Goal: Task Accomplishment & Management: Use online tool/utility

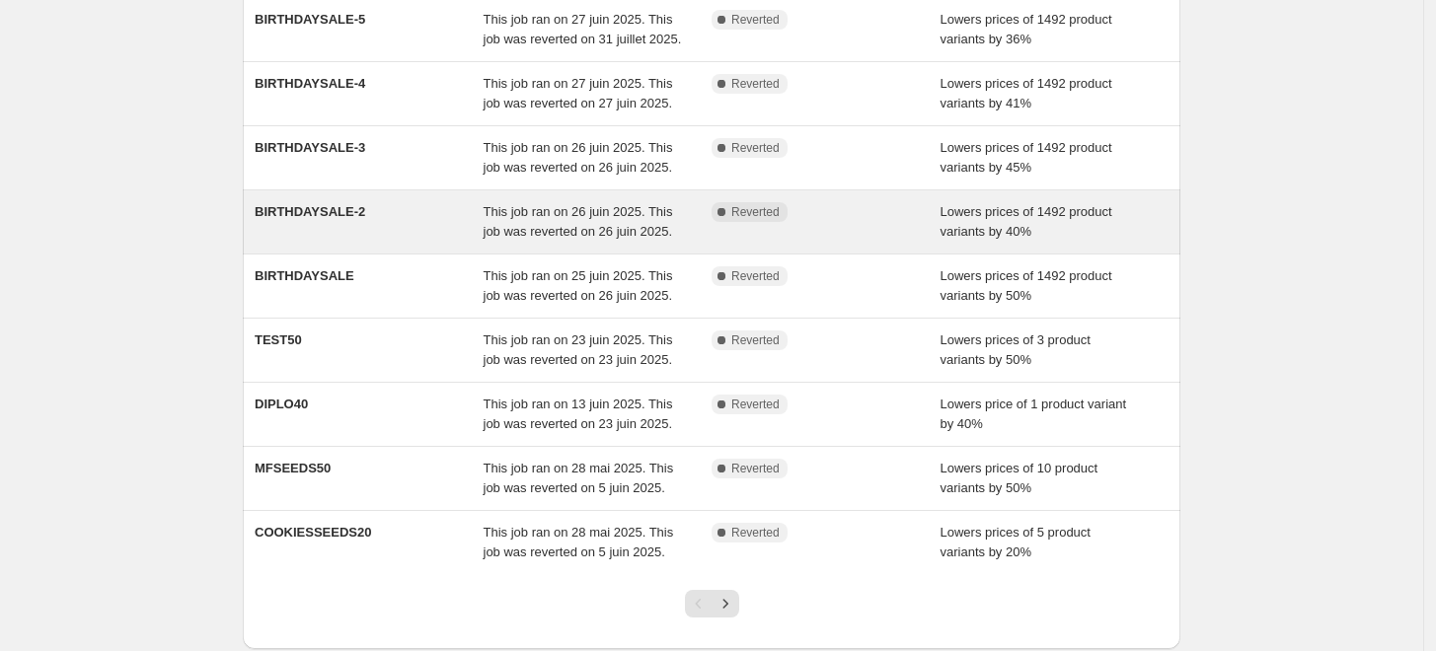
scroll to position [560, 0]
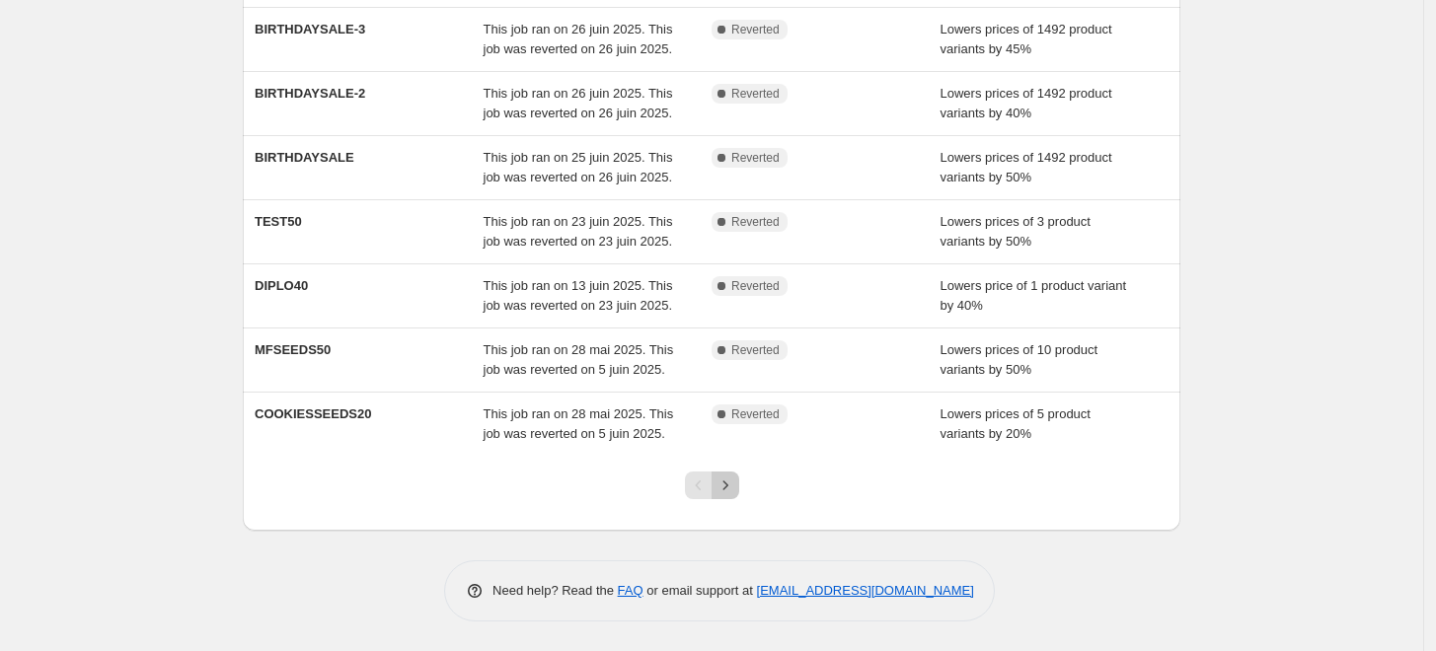
click at [727, 488] on icon "Next" at bounding box center [724, 485] width 5 height 9
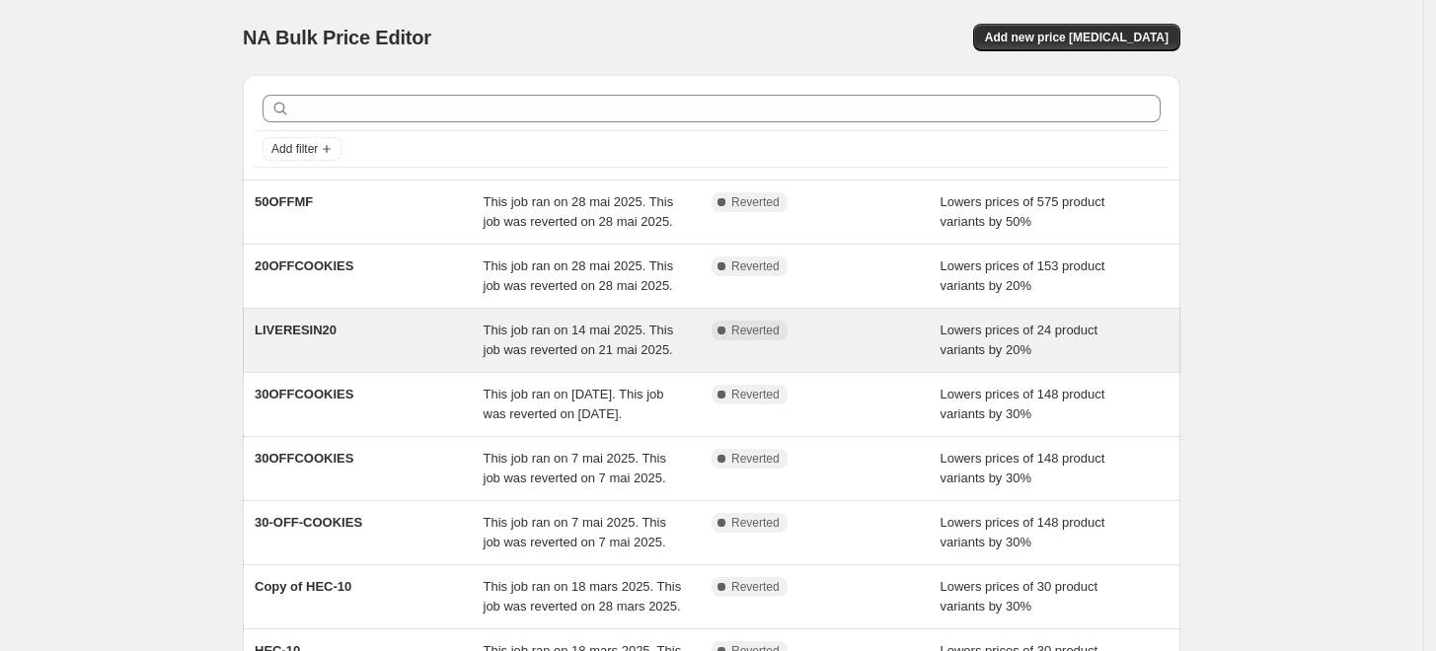
scroll to position [521, 0]
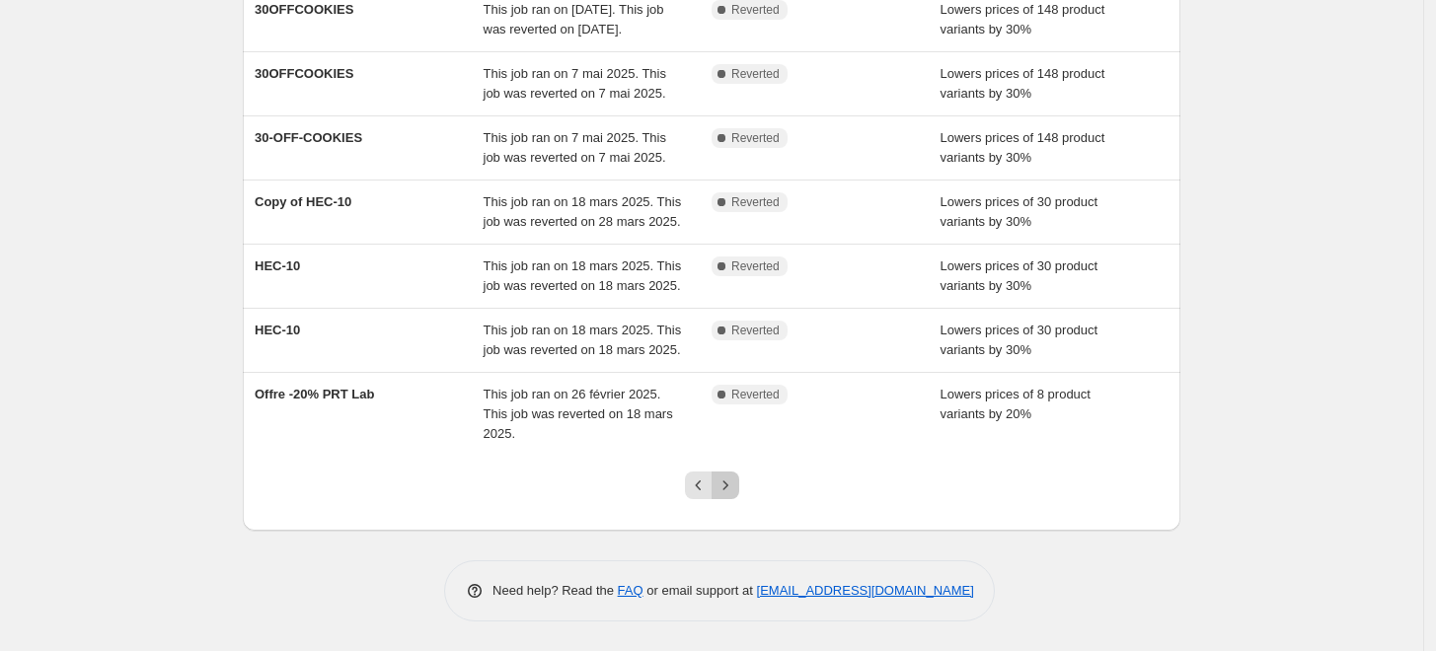
click at [734, 491] on icon "Next" at bounding box center [725, 486] width 20 height 20
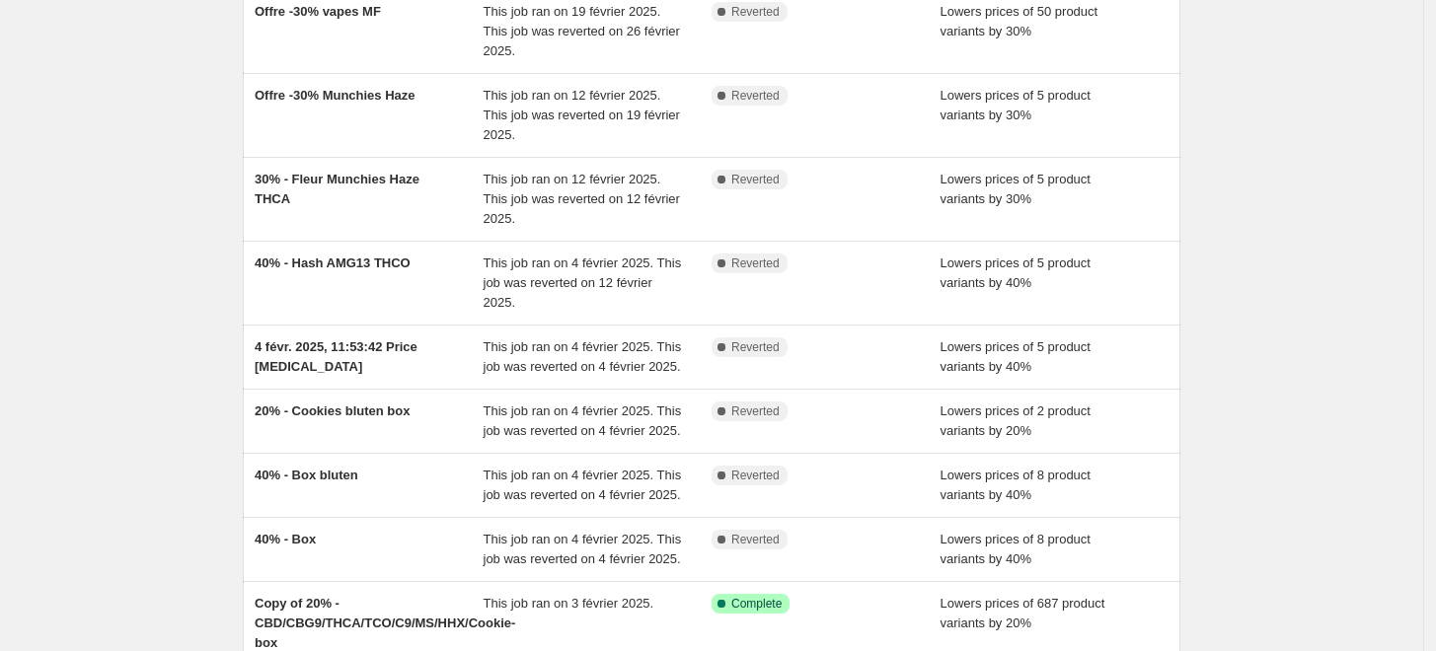
scroll to position [541, 0]
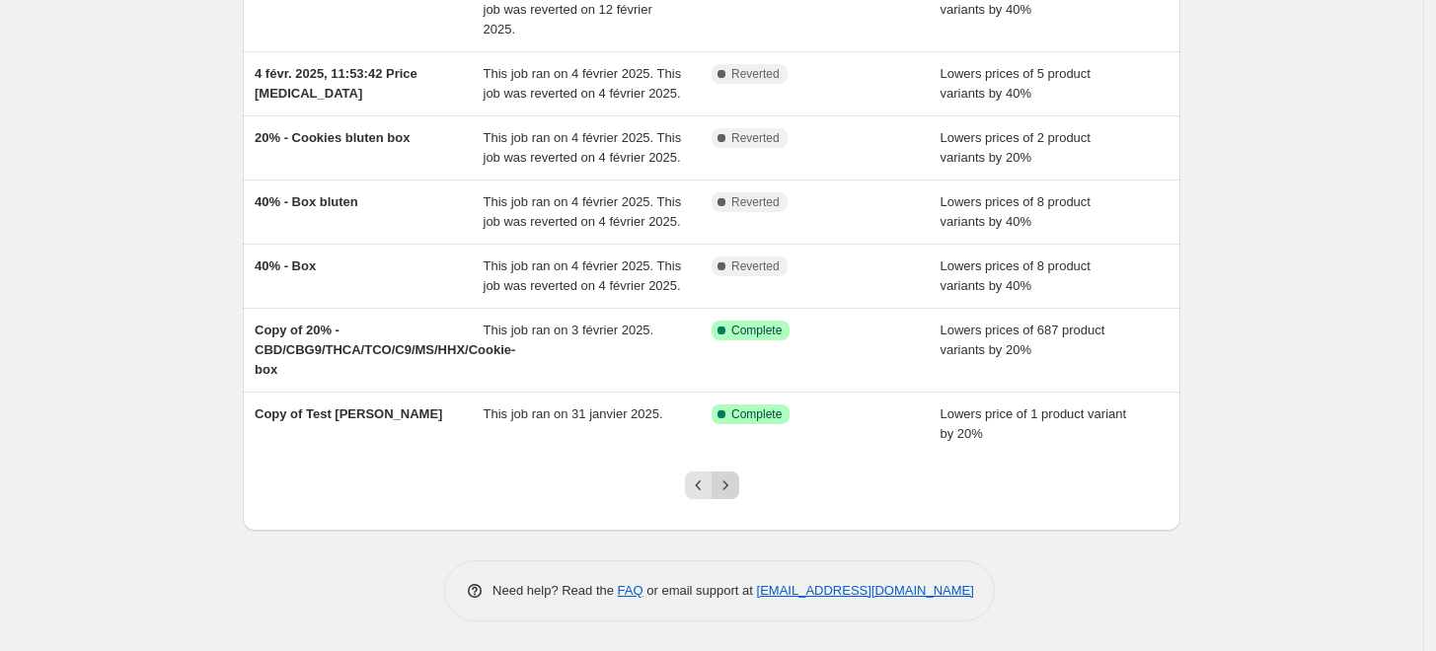
click at [734, 492] on icon "Next" at bounding box center [725, 486] width 20 height 20
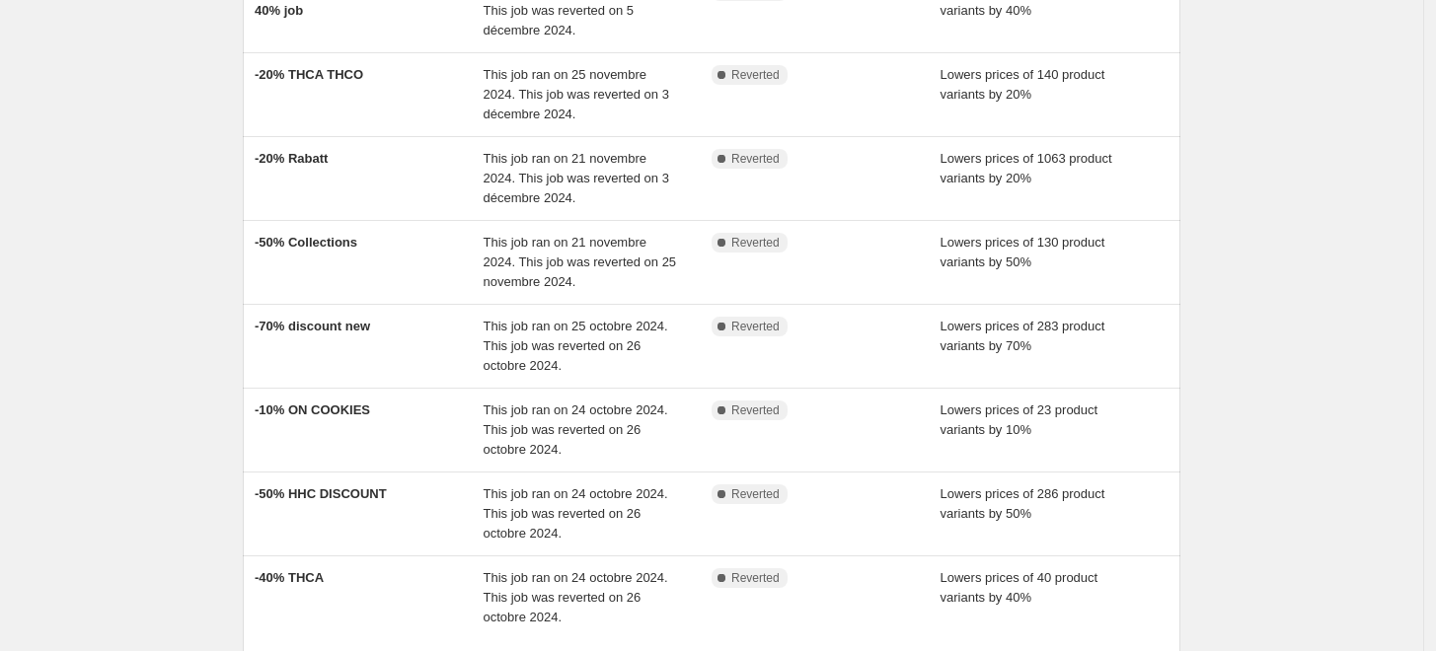
scroll to position [560, 0]
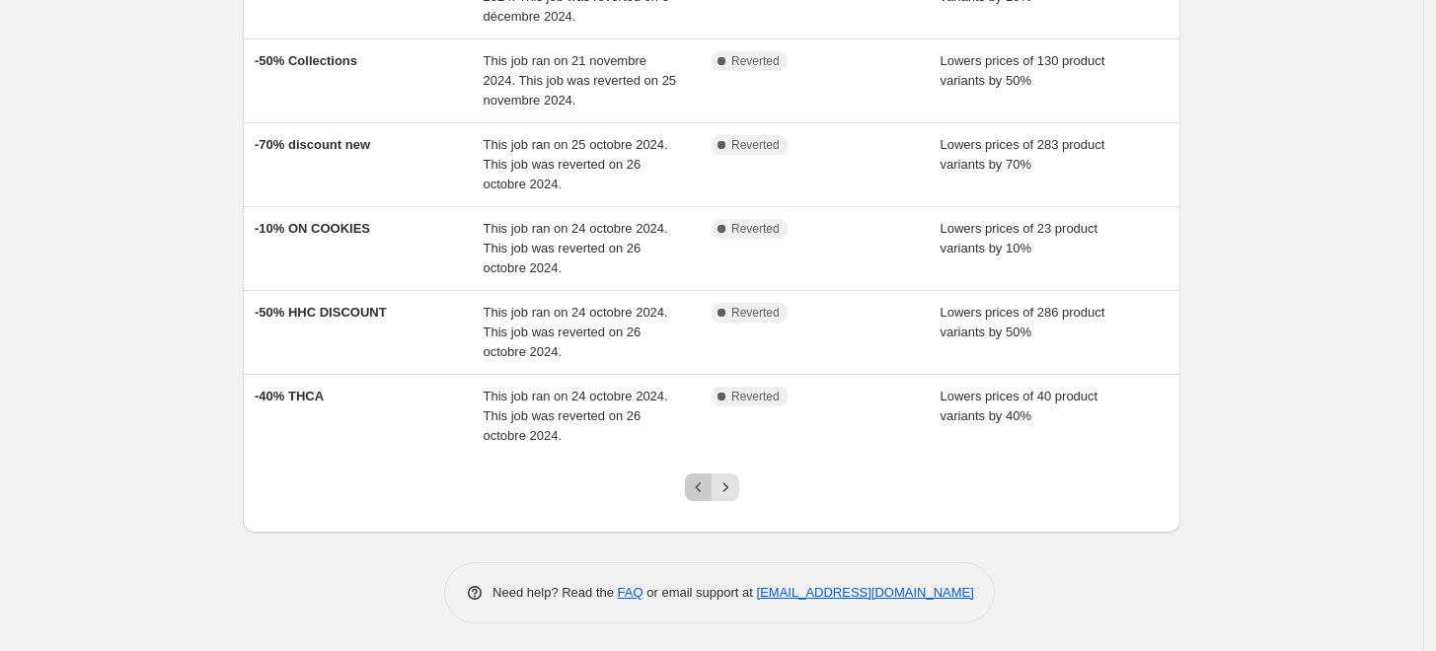
click at [706, 491] on icon "Previous" at bounding box center [699, 488] width 20 height 20
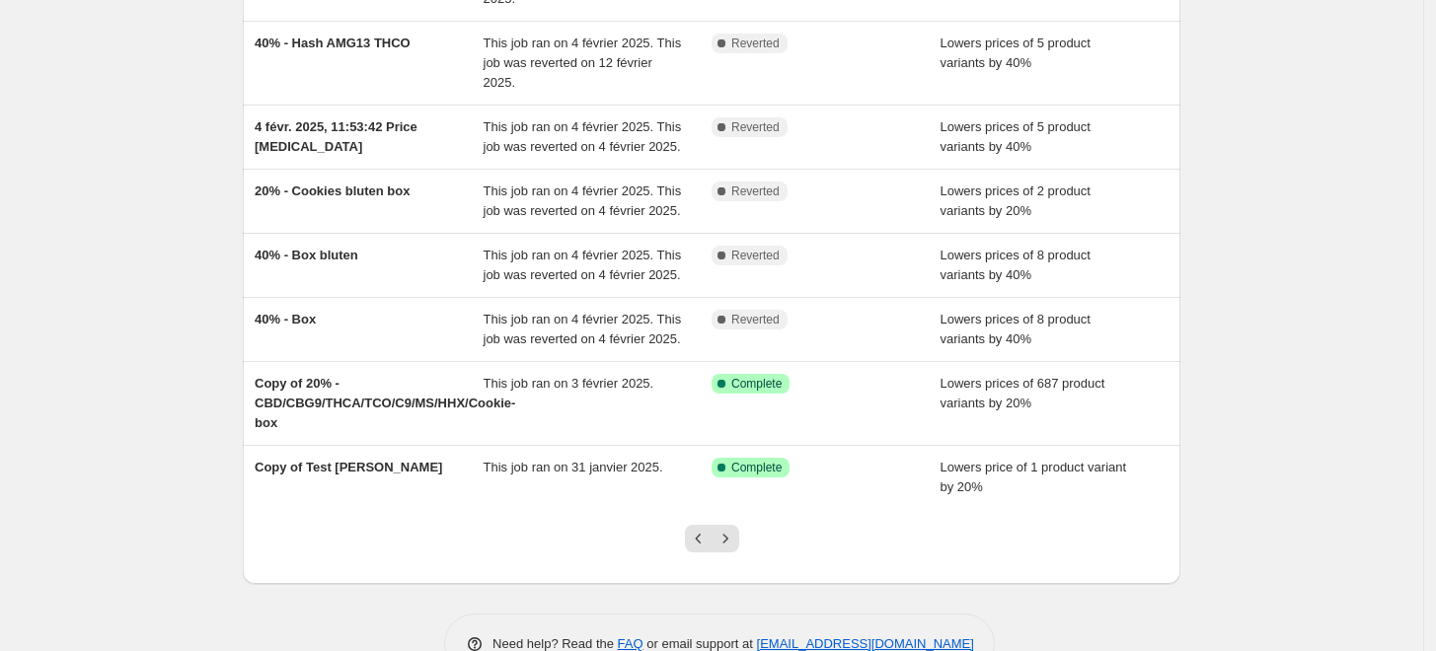
scroll to position [269, 0]
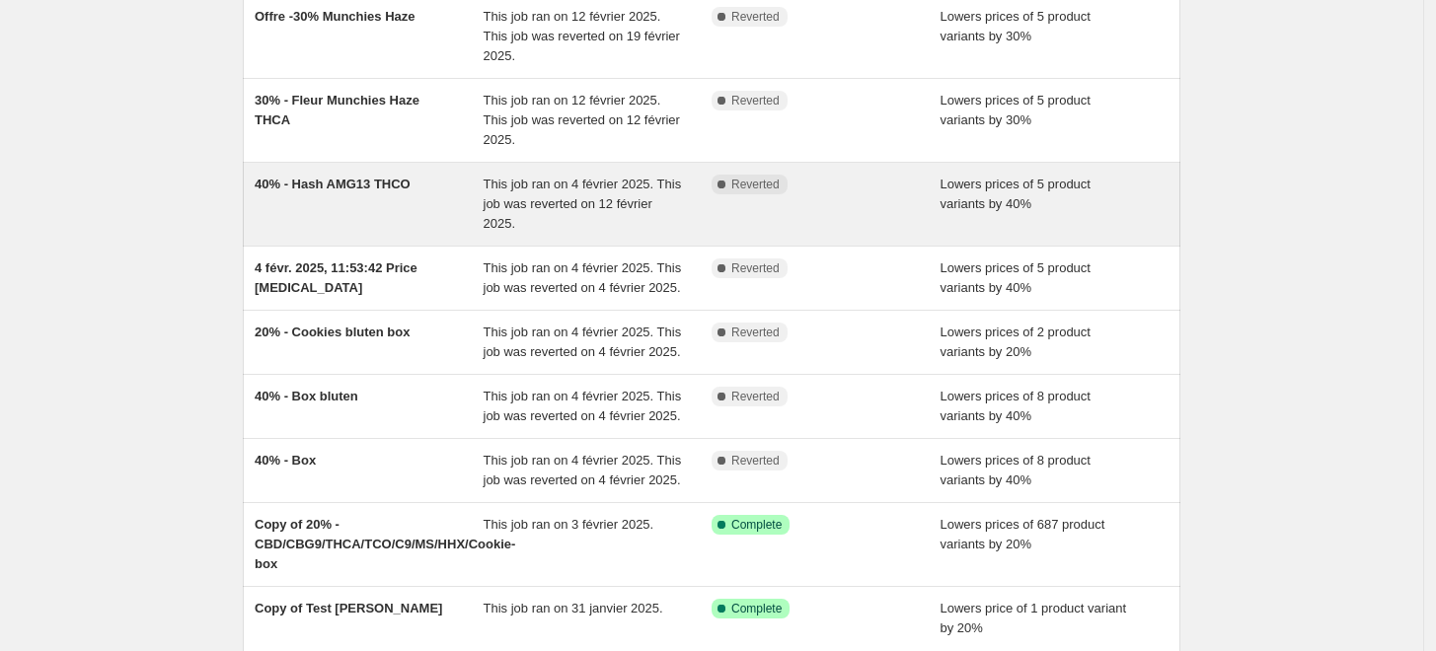
click at [483, 199] on div "40% - Hash AMG13 THCO" at bounding box center [369, 204] width 229 height 59
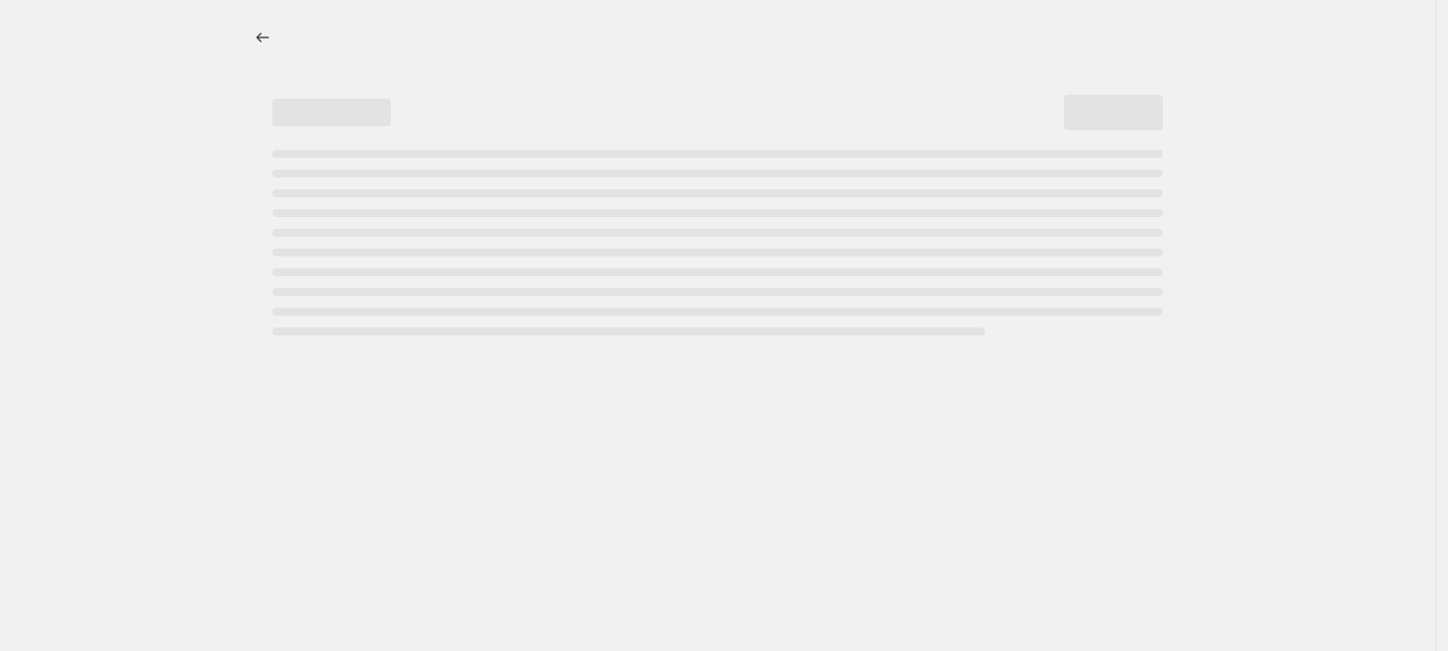
select select "percentage"
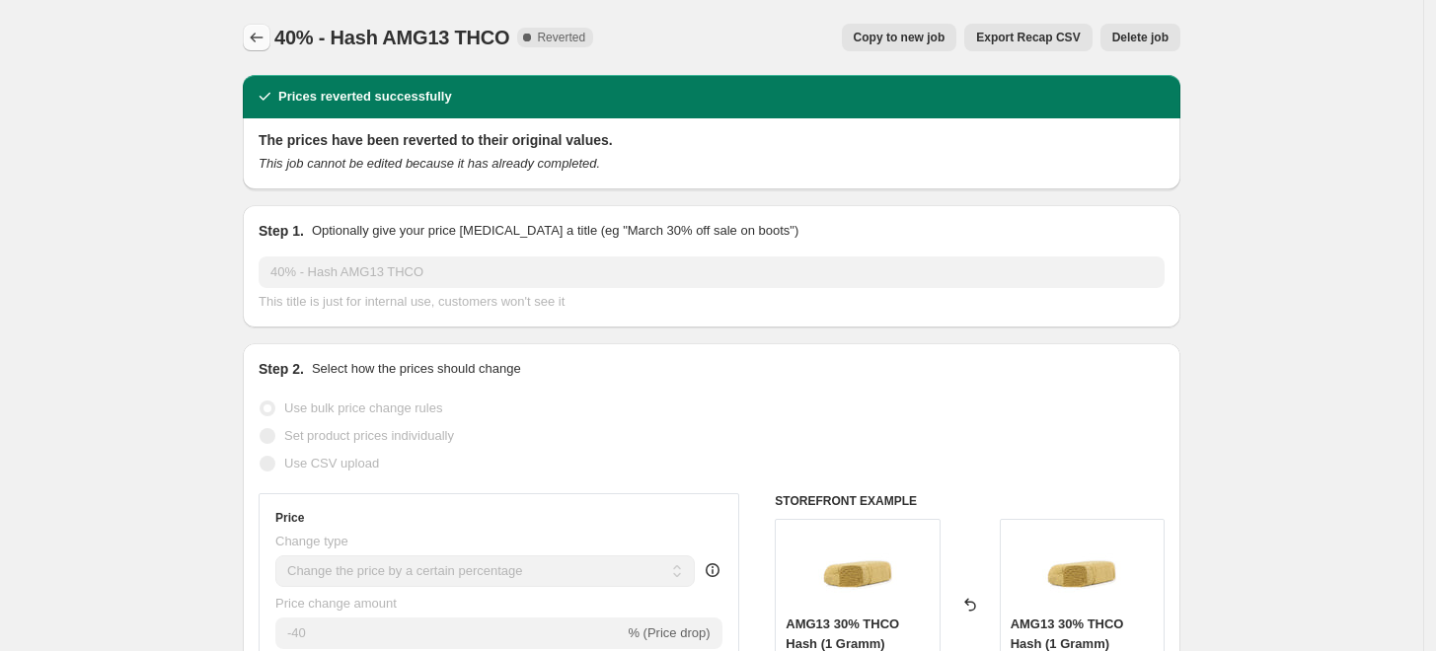
click at [263, 37] on icon "Price change jobs" at bounding box center [257, 38] width 20 height 20
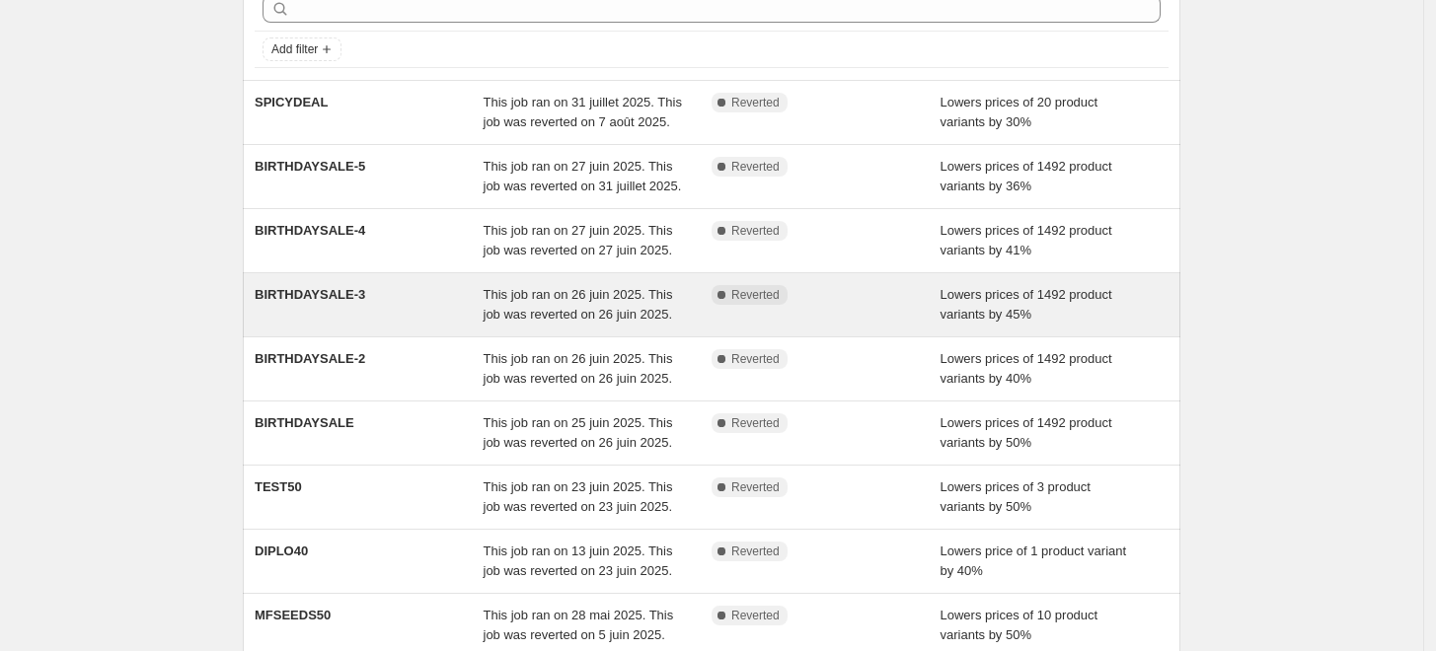
scroll to position [12, 0]
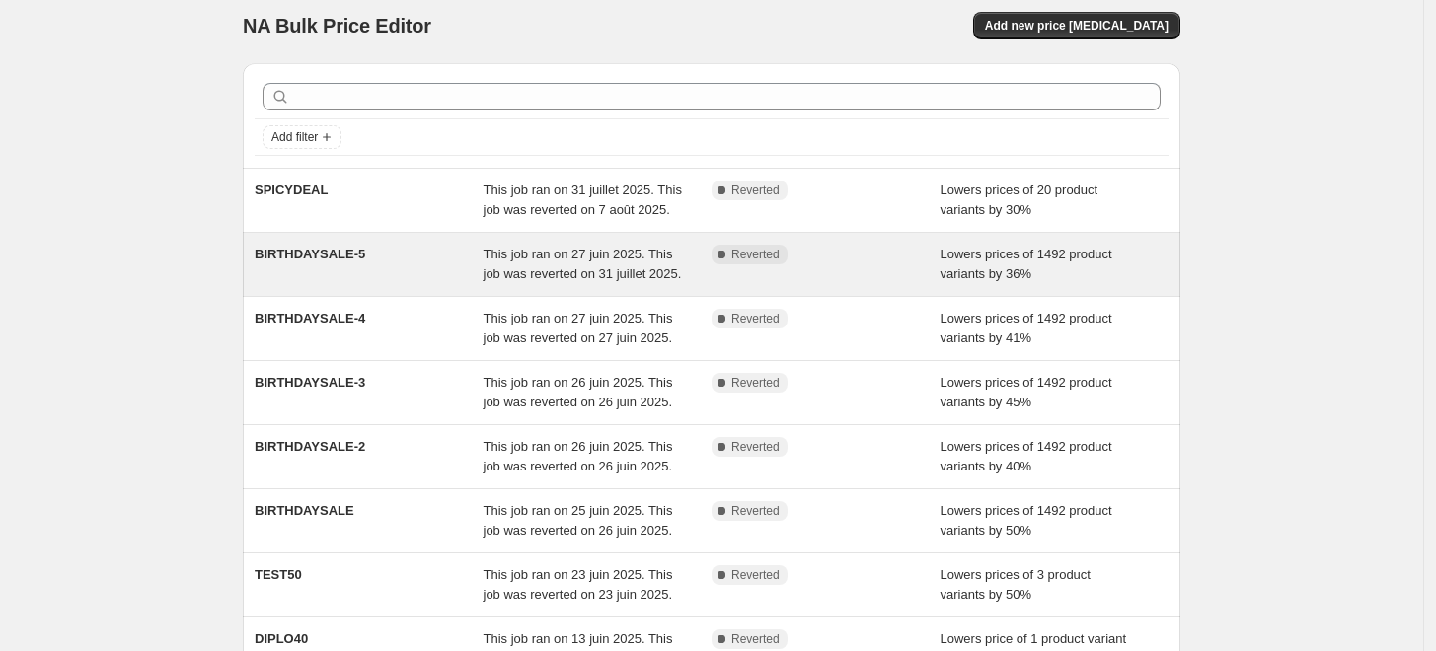
click at [562, 282] on div "This job ran on 27 juin 2025. This job was reverted on 31 juillet 2025." at bounding box center [598, 264] width 229 height 39
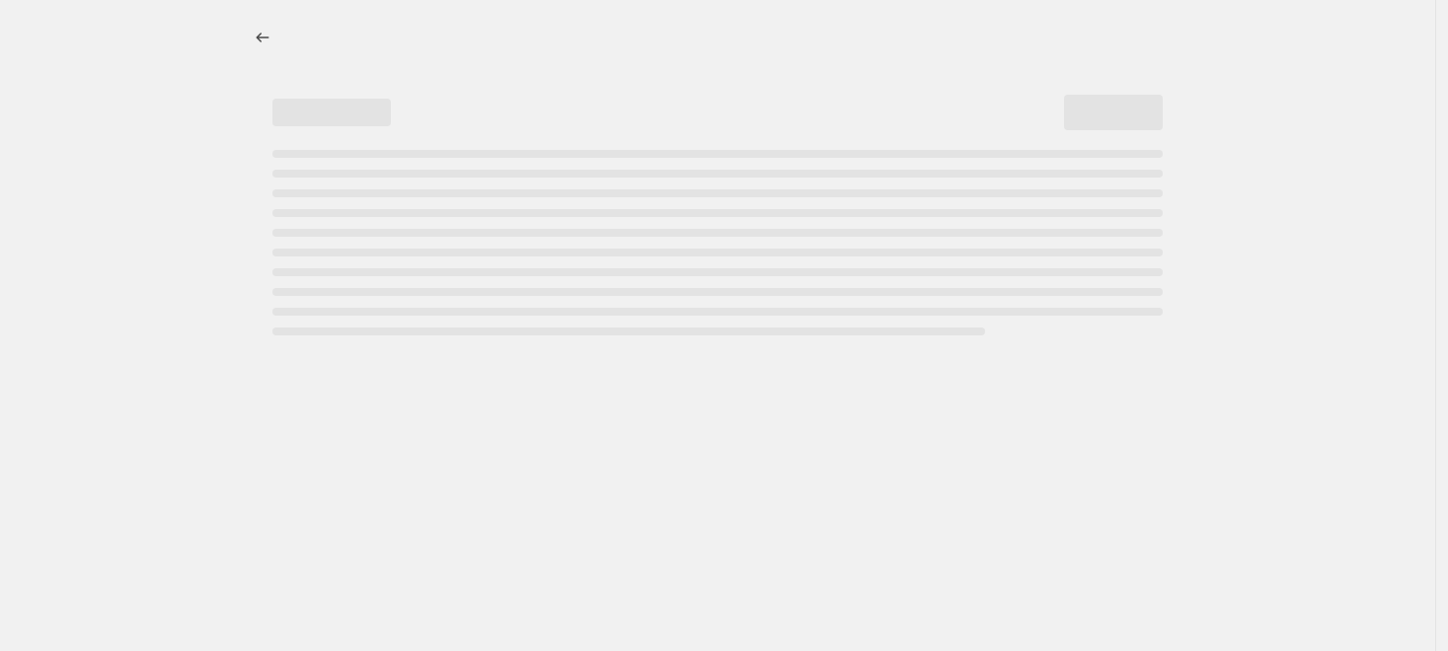
select select "percentage"
select select "no_change"
select select "collection"
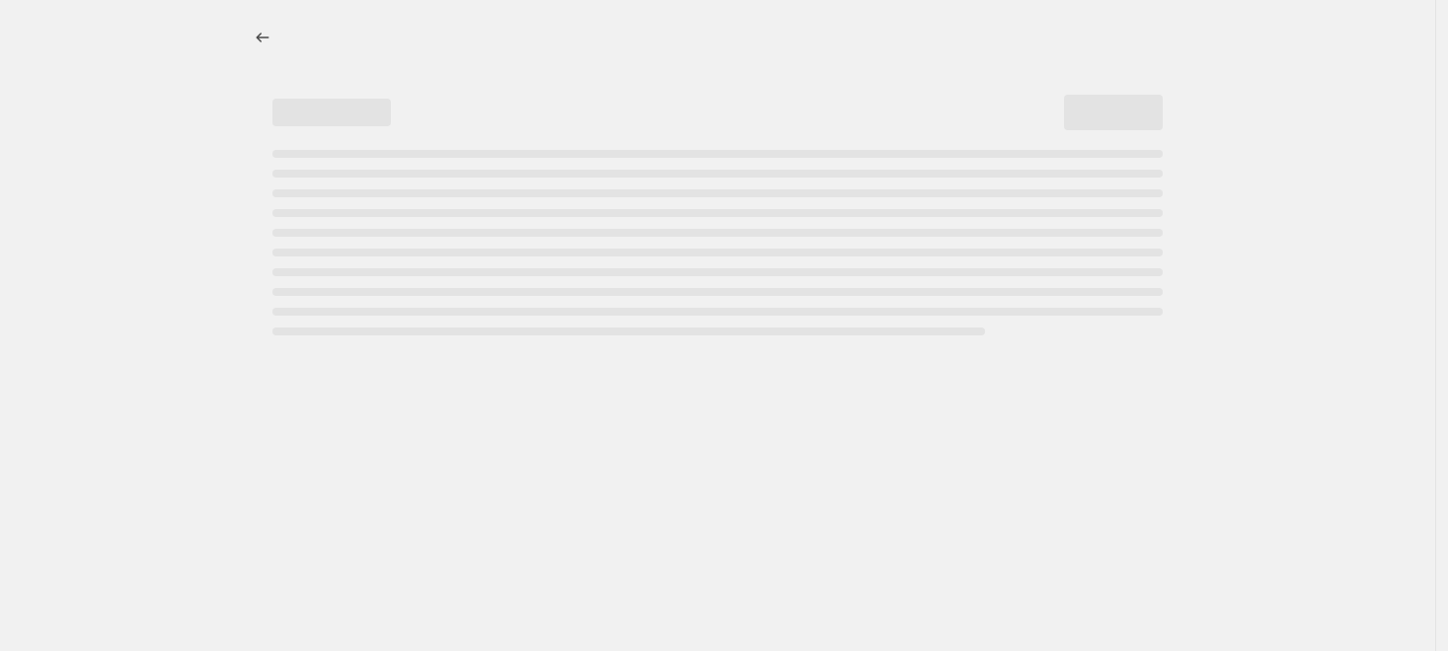
select select "collection"
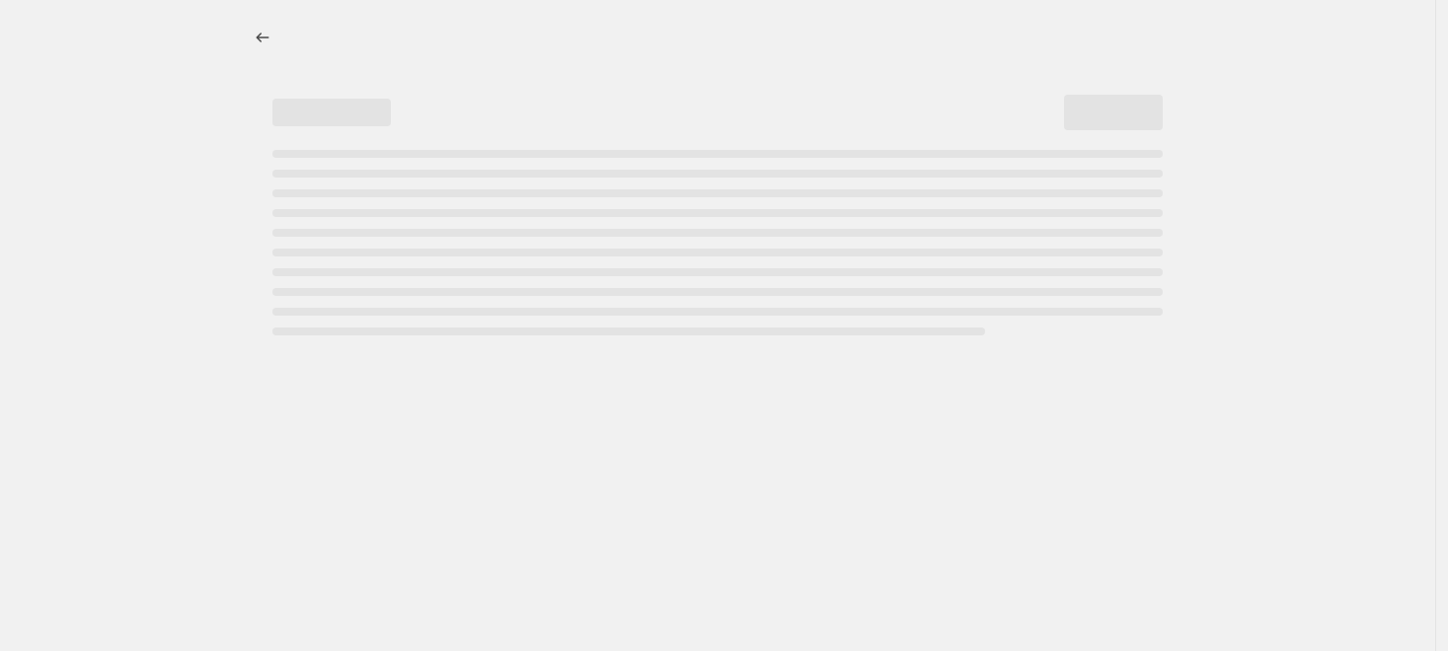
select select "collection"
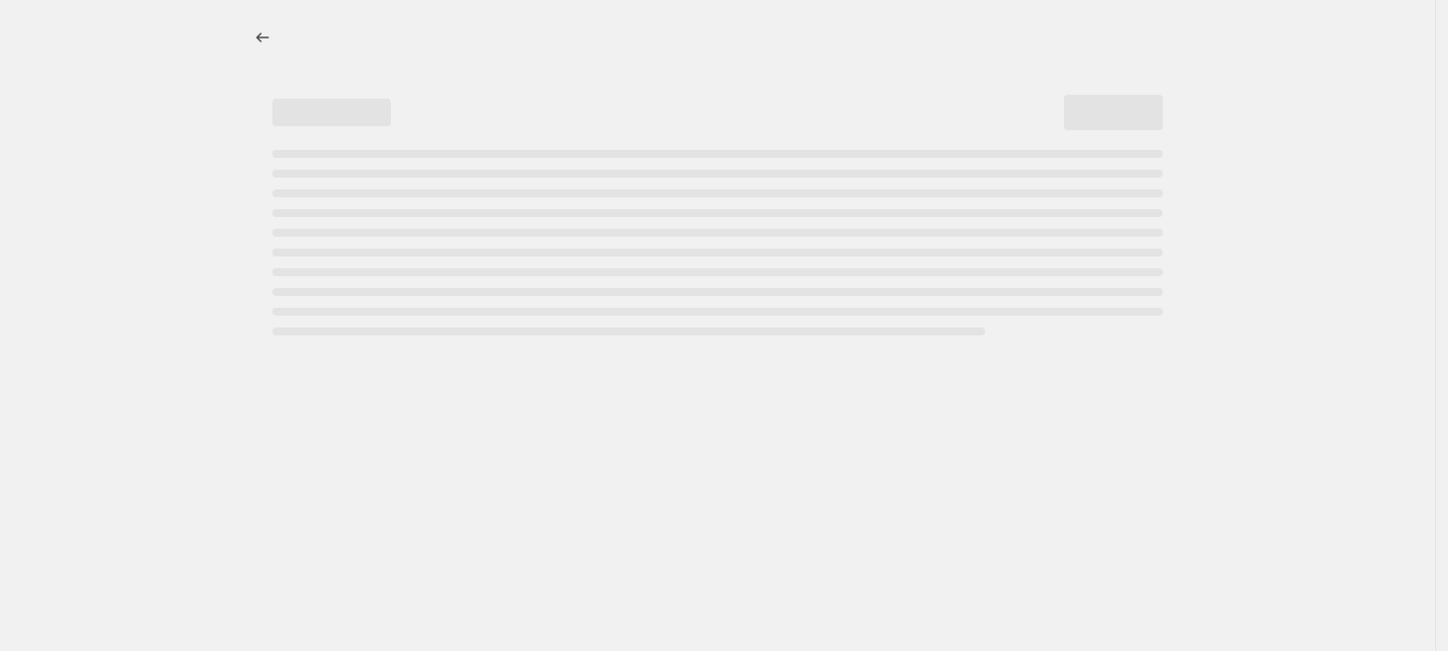
select select "collection"
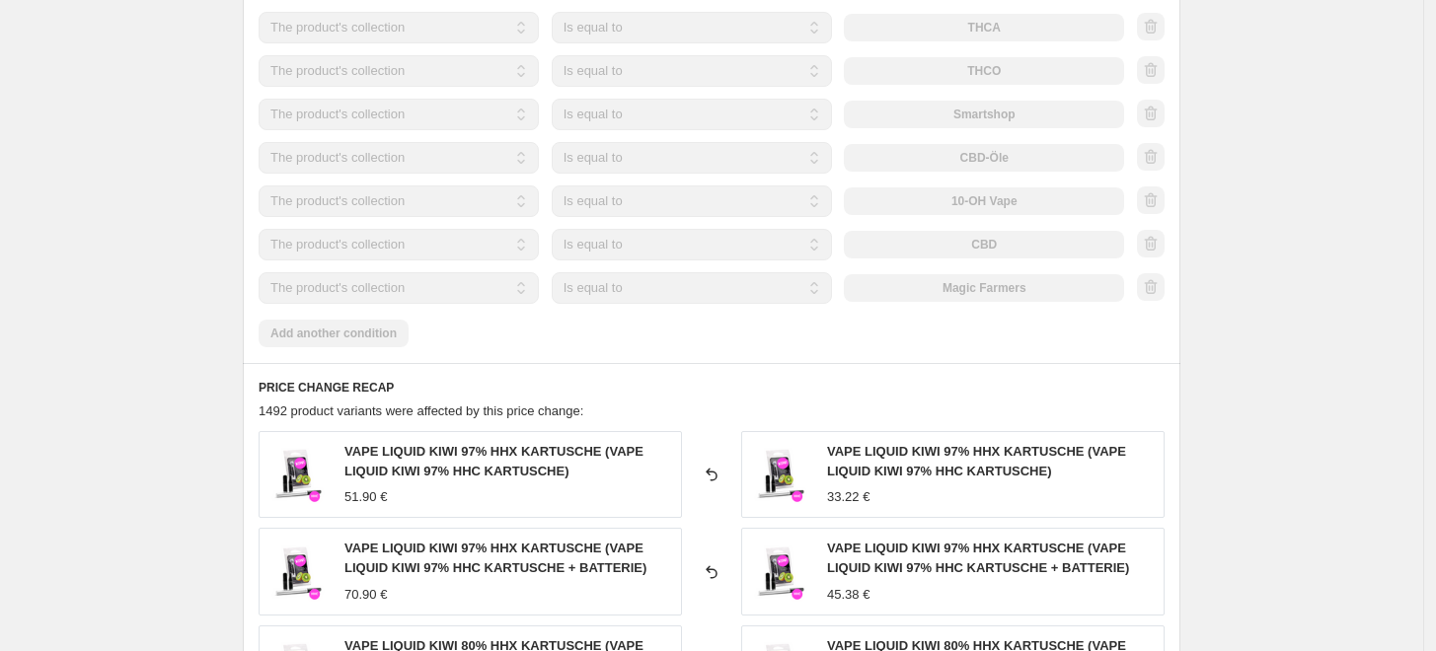
scroll to position [2193, 0]
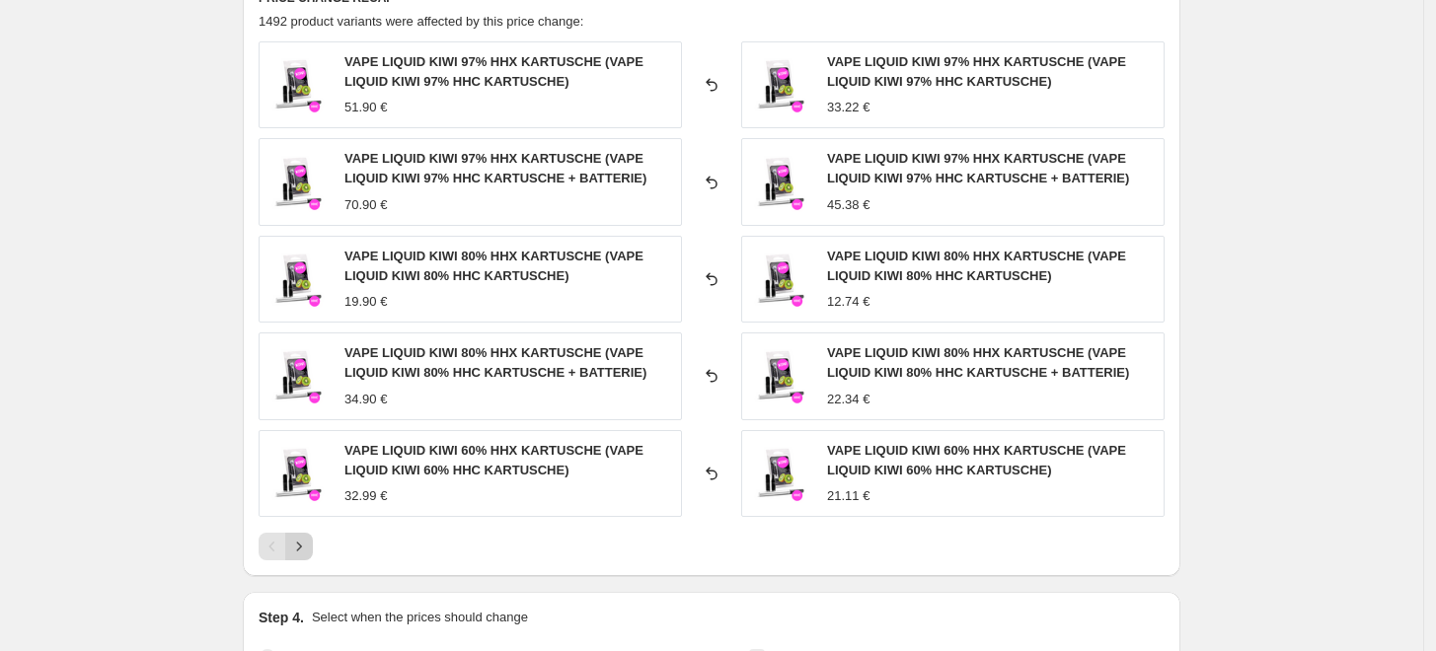
click at [309, 553] on icon "Next" at bounding box center [299, 547] width 20 height 20
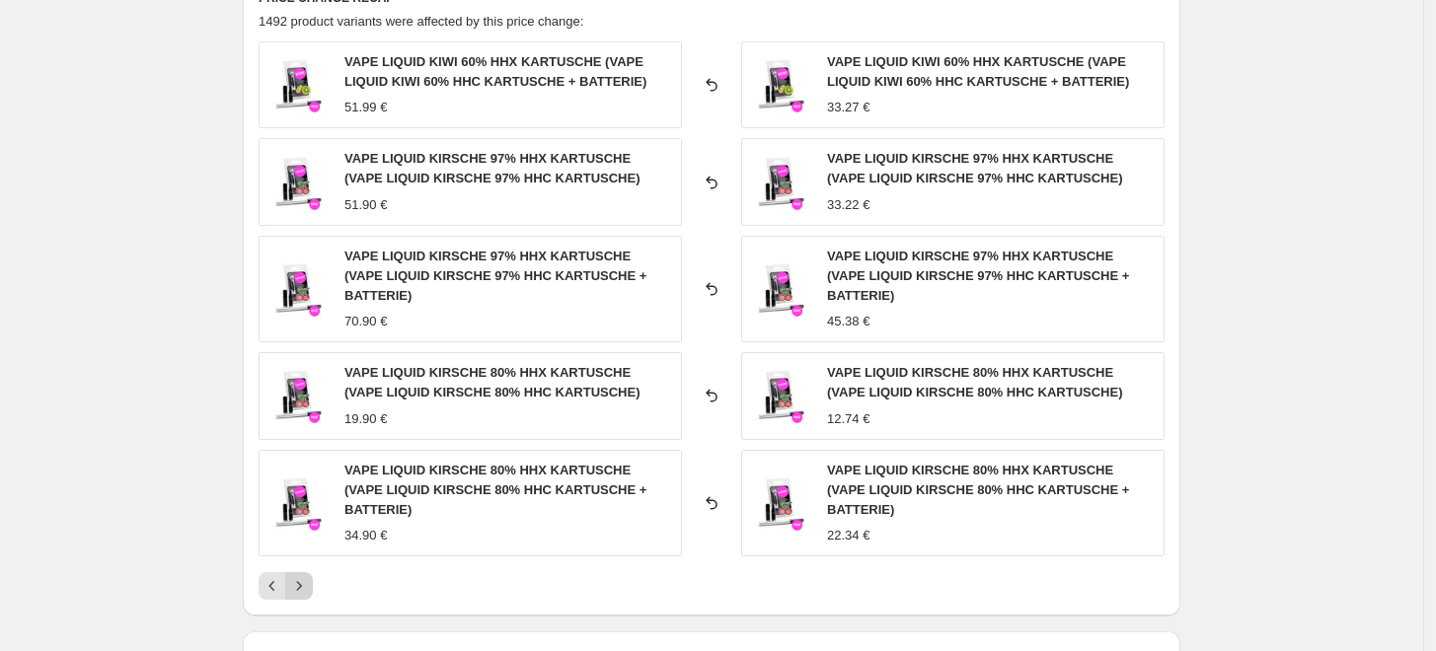
click at [312, 546] on div "VAPE LIQUID KIWI 60% HHX KARTUSCHE (VAPE LIQUID KIWI 60% HHC KARTUSCHE + BATTER…" at bounding box center [712, 320] width 906 height 559
click at [300, 590] on icon "Next" at bounding box center [299, 586] width 20 height 20
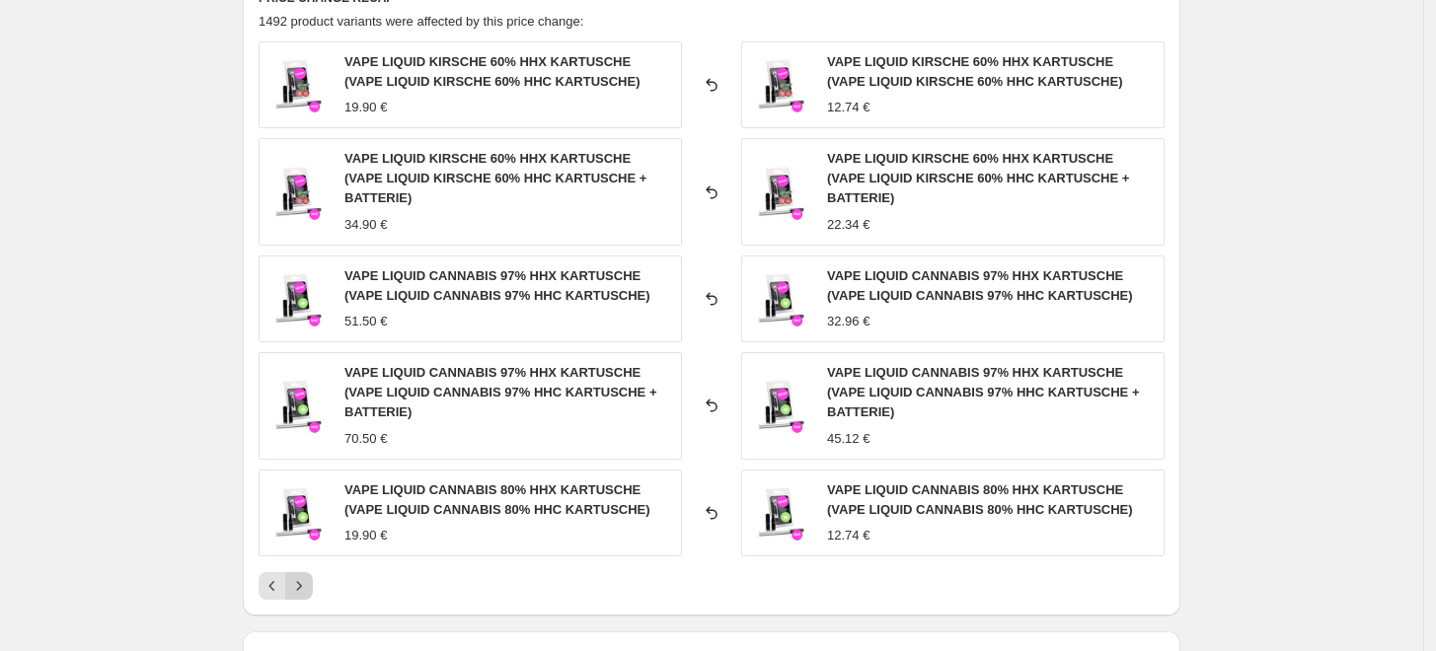
click at [311, 547] on div "VAPE LIQUID KIRSCHE 60% HHX KARTUSCHE (VAPE LIQUID KIRSCHE 60% HHC KARTUSCHE) 1…" at bounding box center [712, 320] width 906 height 559
click at [303, 579] on icon "Next" at bounding box center [299, 586] width 20 height 20
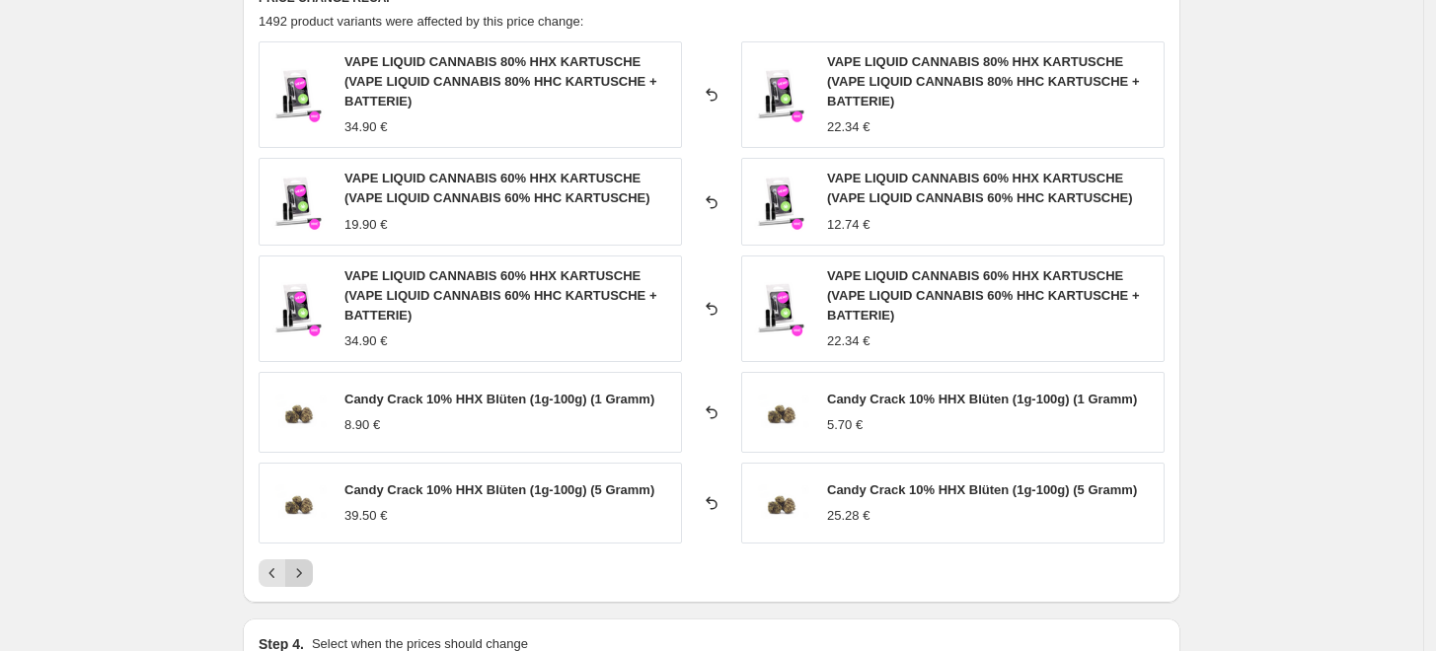
click at [305, 545] on div "VAPE LIQUID CANNABIS 80% HHX KARTUSCHE (VAPE LIQUID CANNABIS 80% HHC KARTUSCHE …" at bounding box center [712, 314] width 906 height 546
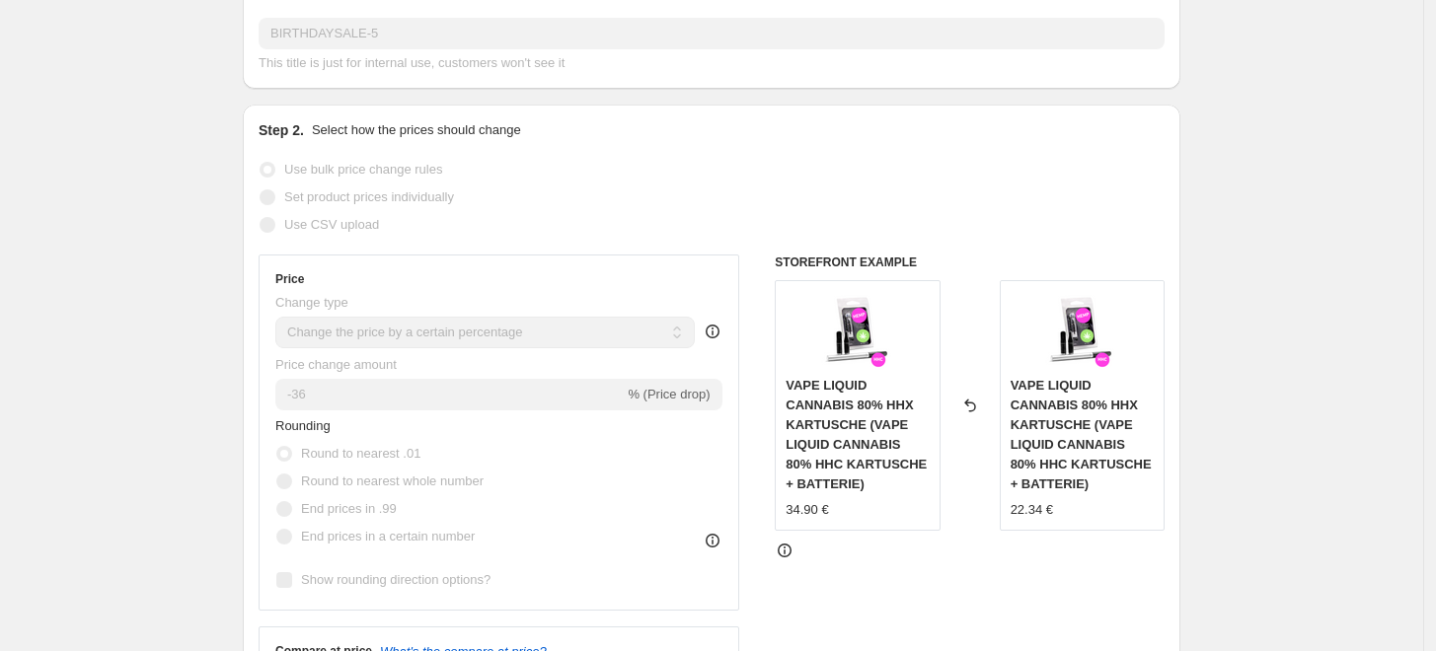
scroll to position [0, 0]
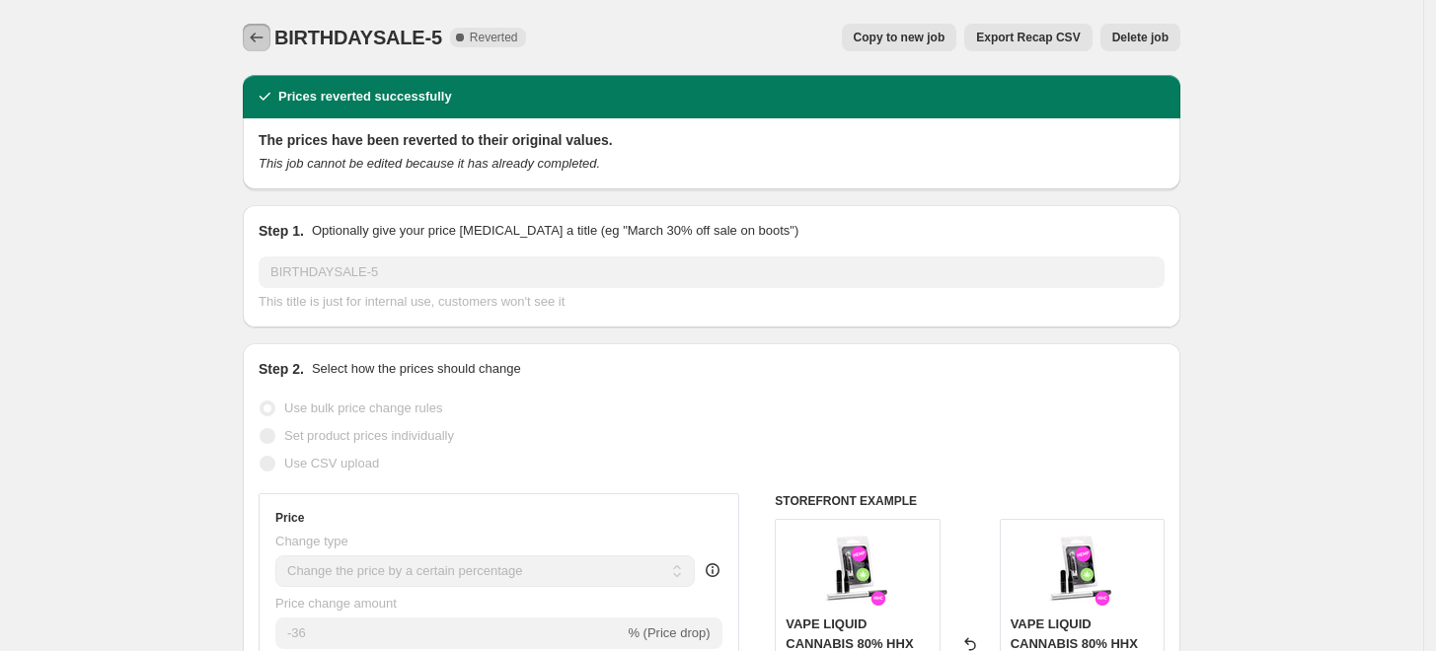
click at [265, 50] on button "Price change jobs" at bounding box center [257, 38] width 28 height 28
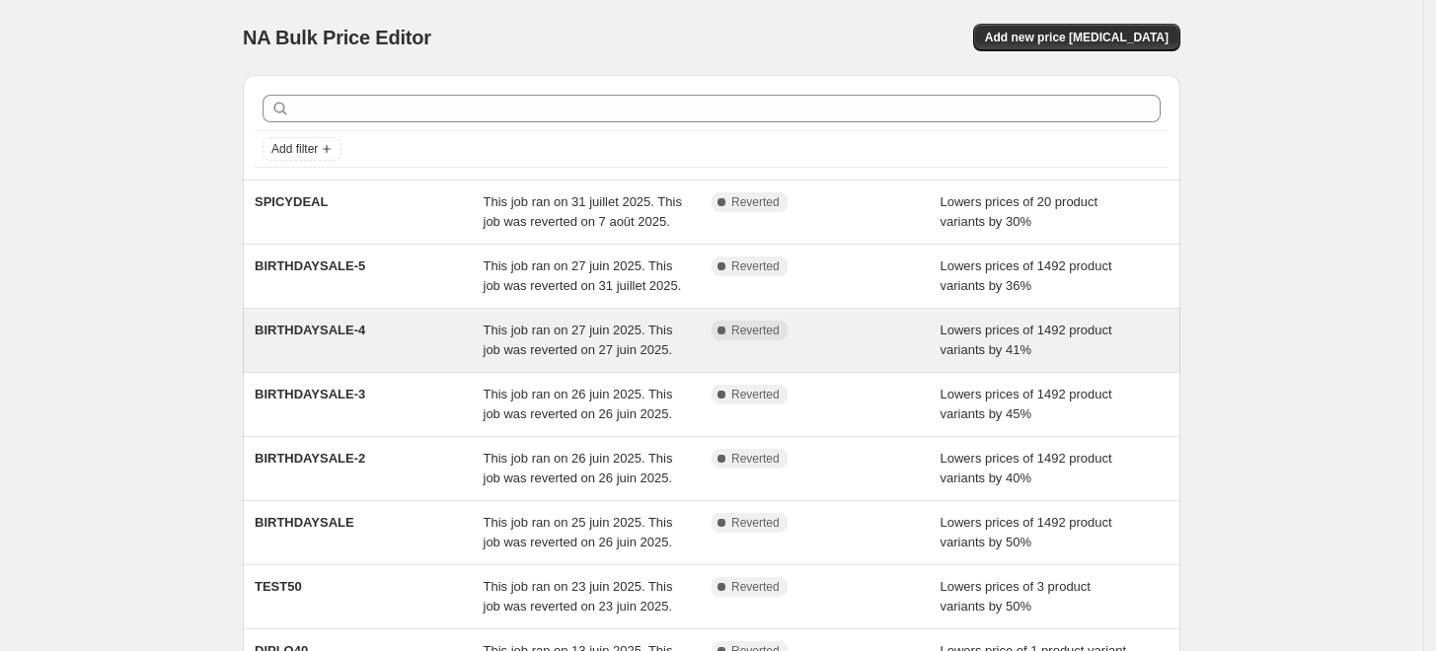
click at [572, 360] on div "This job ran on 27 juin 2025. This job was reverted on 27 juin 2025." at bounding box center [598, 340] width 229 height 39
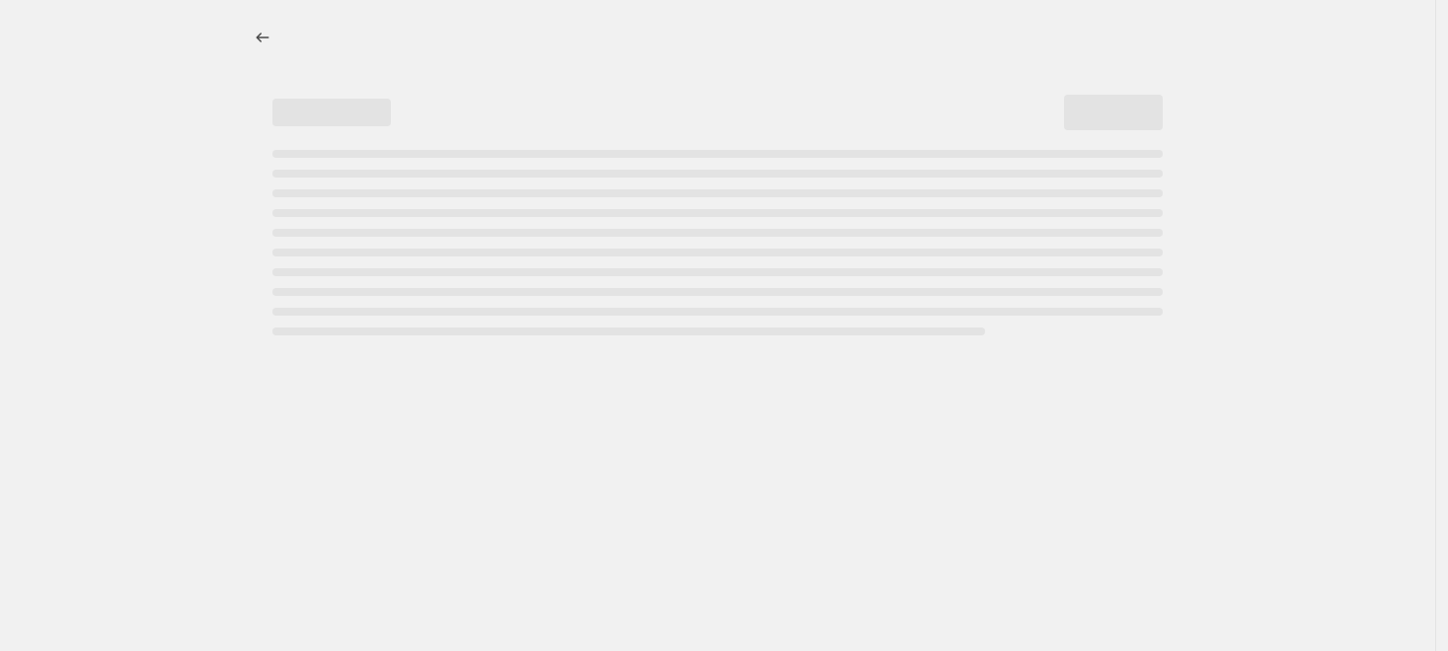
select select "percentage"
select select "no_change"
select select "collection"
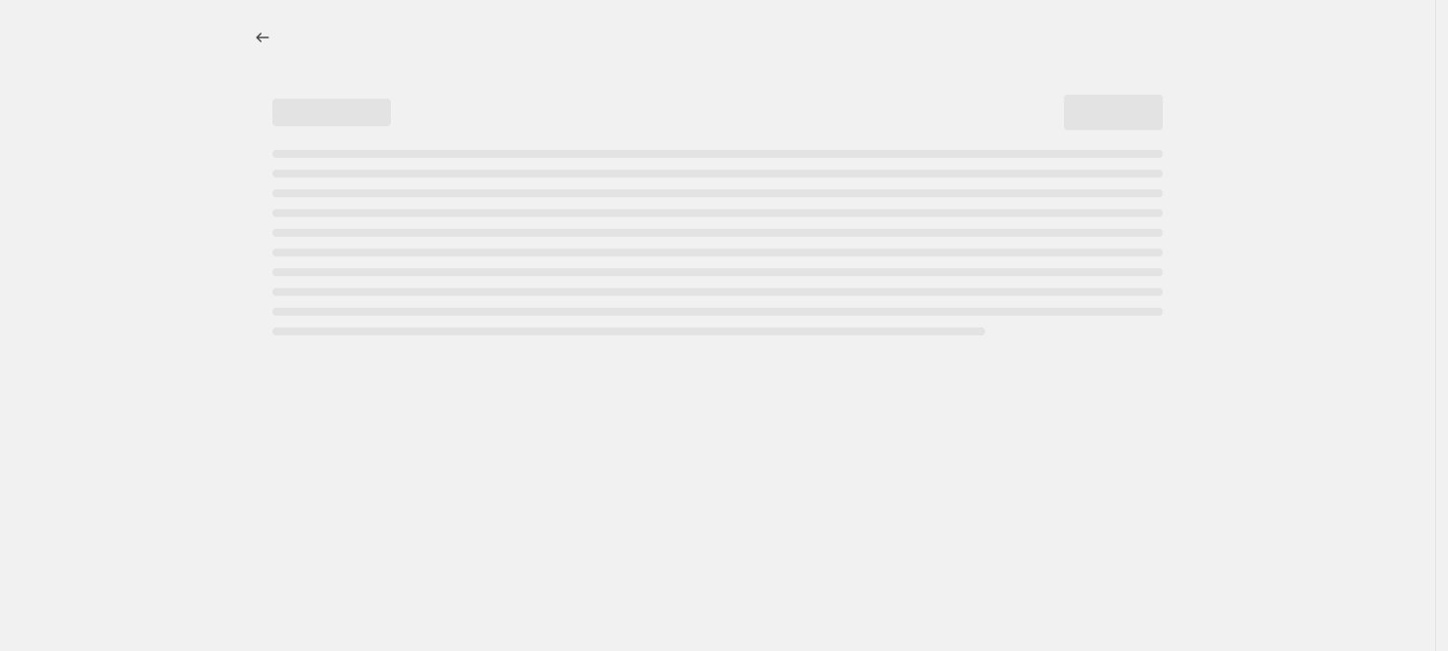
select select "collection"
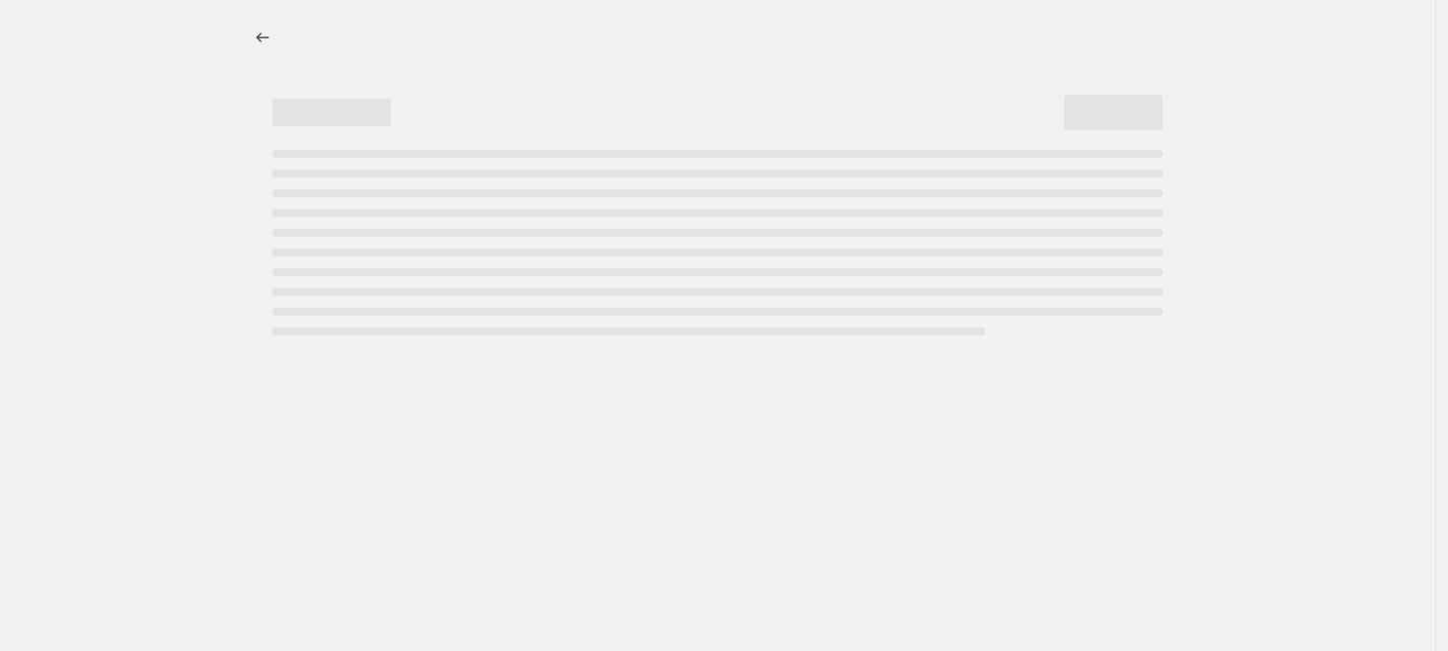
select select "collection"
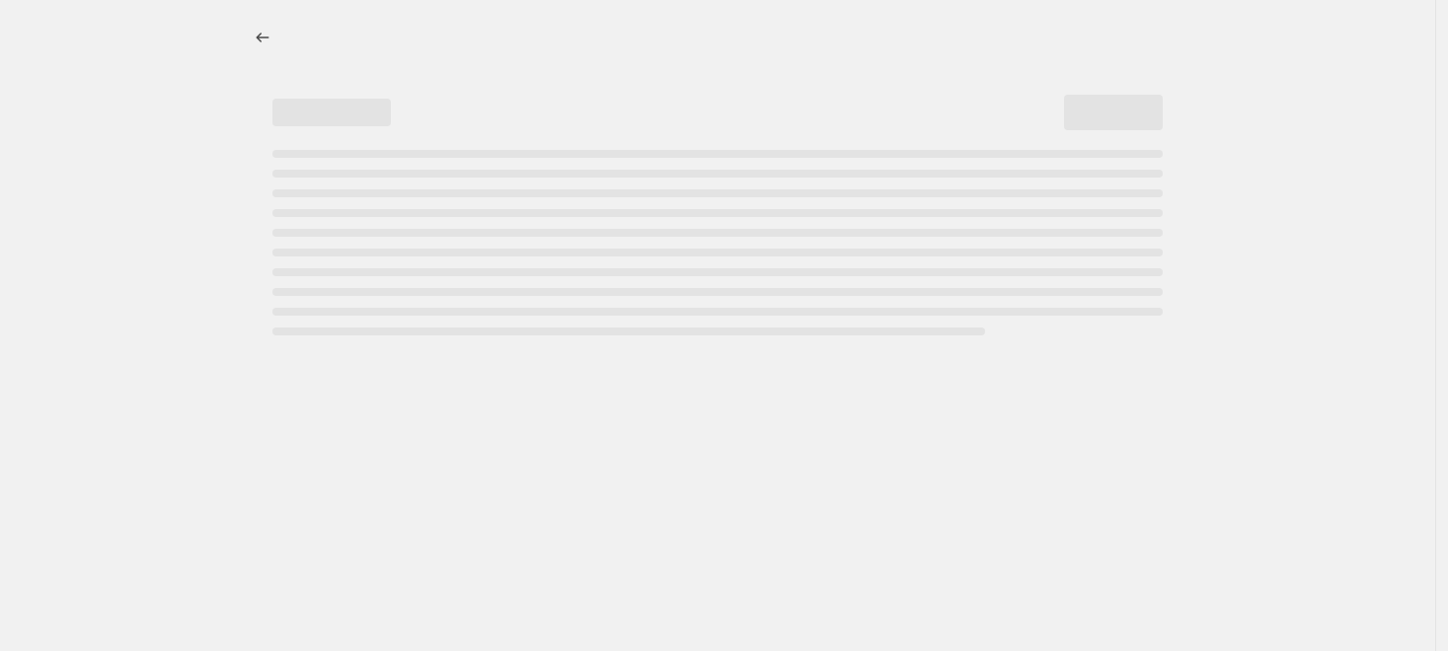
select select "collection"
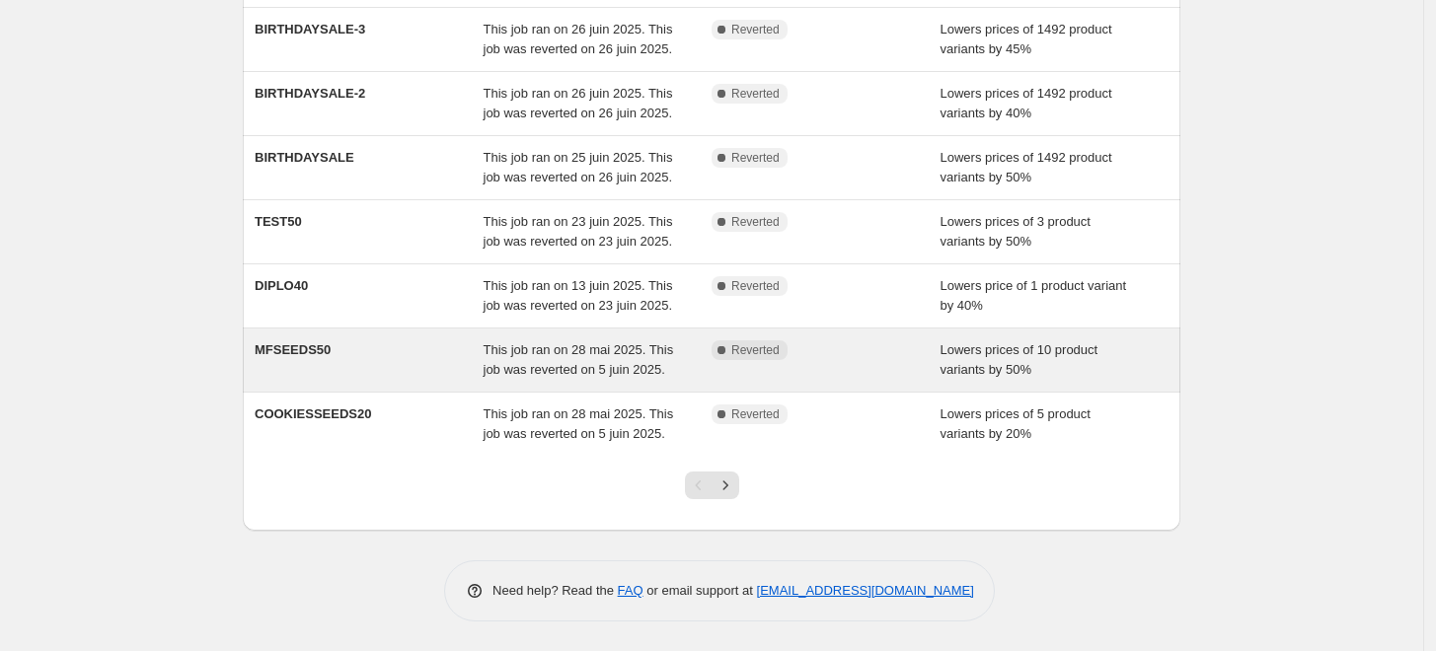
scroll to position [548, 0]
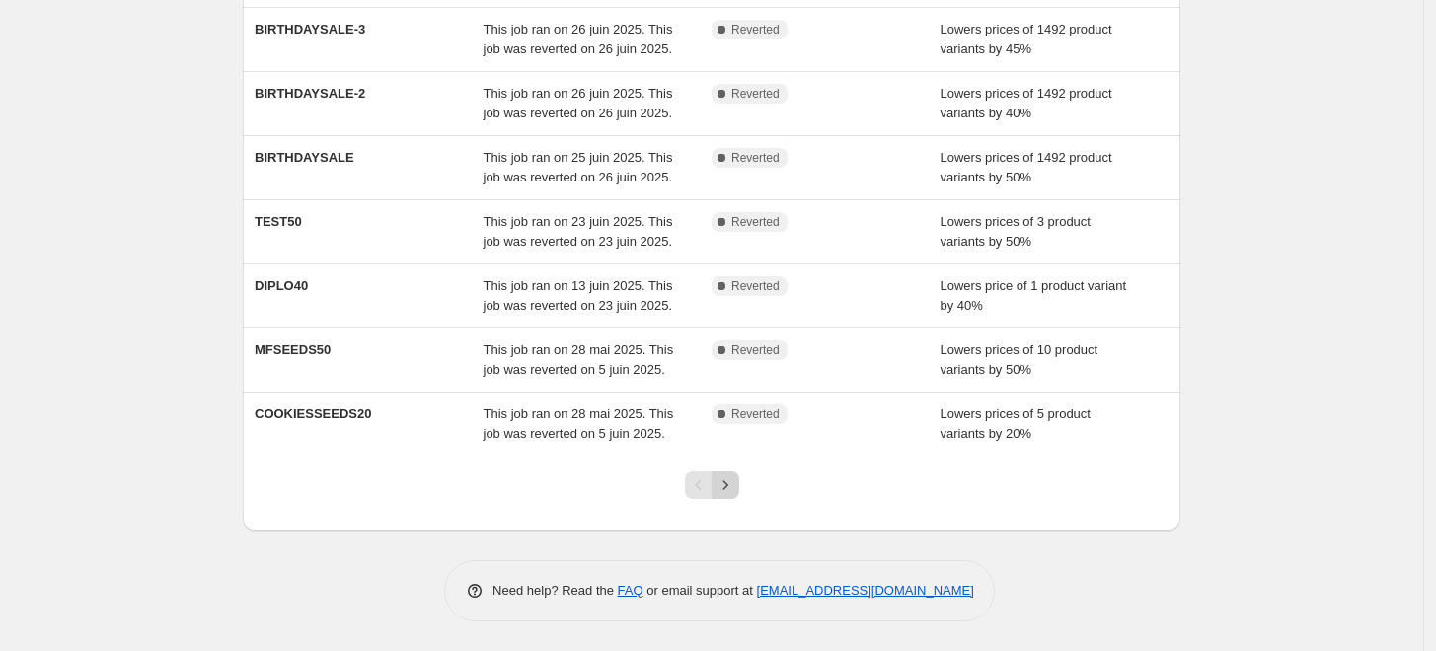
click at [727, 489] on icon "Next" at bounding box center [724, 485] width 5 height 9
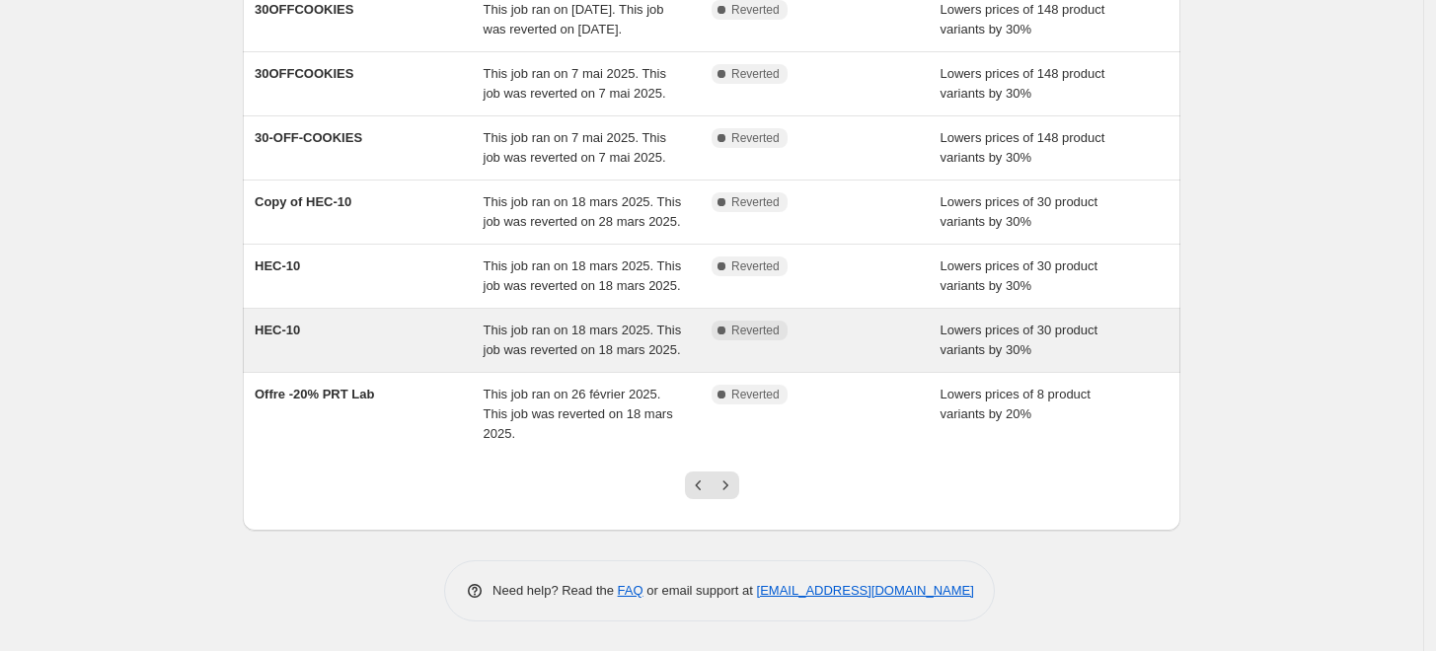
scroll to position [521, 0]
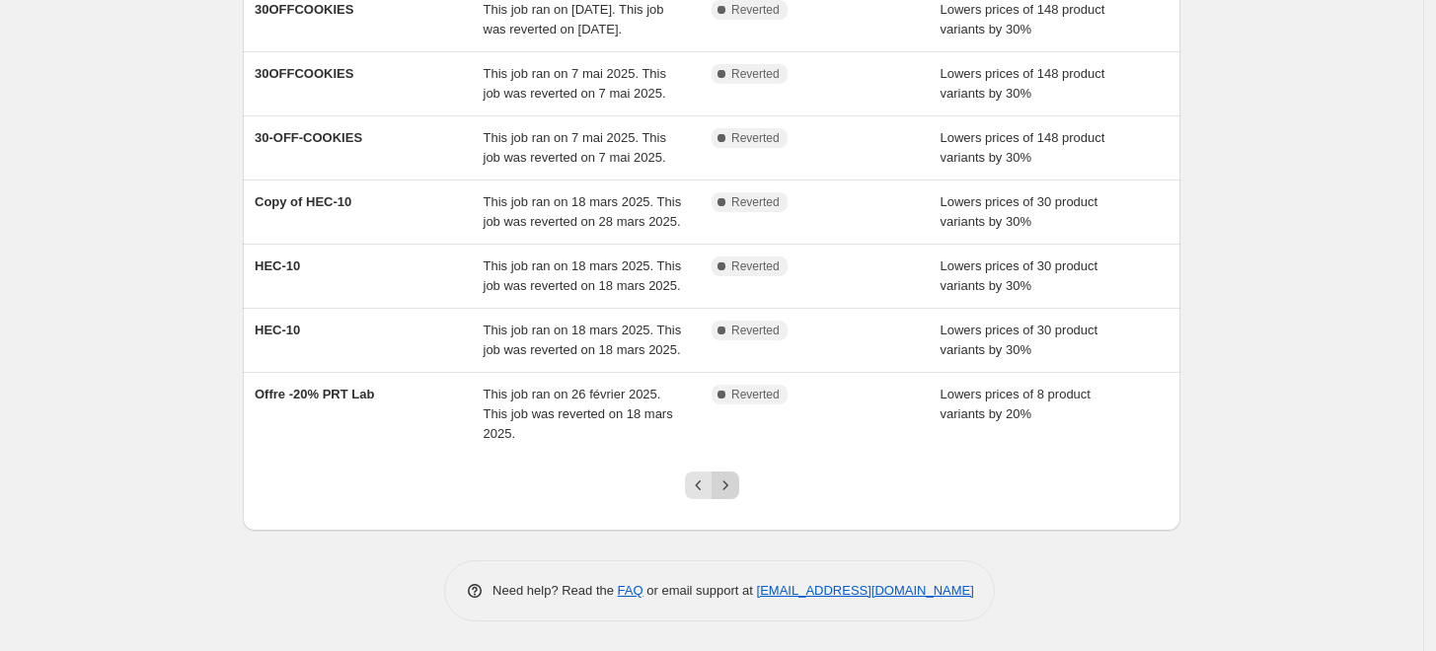
click at [727, 491] on icon "Next" at bounding box center [725, 486] width 20 height 20
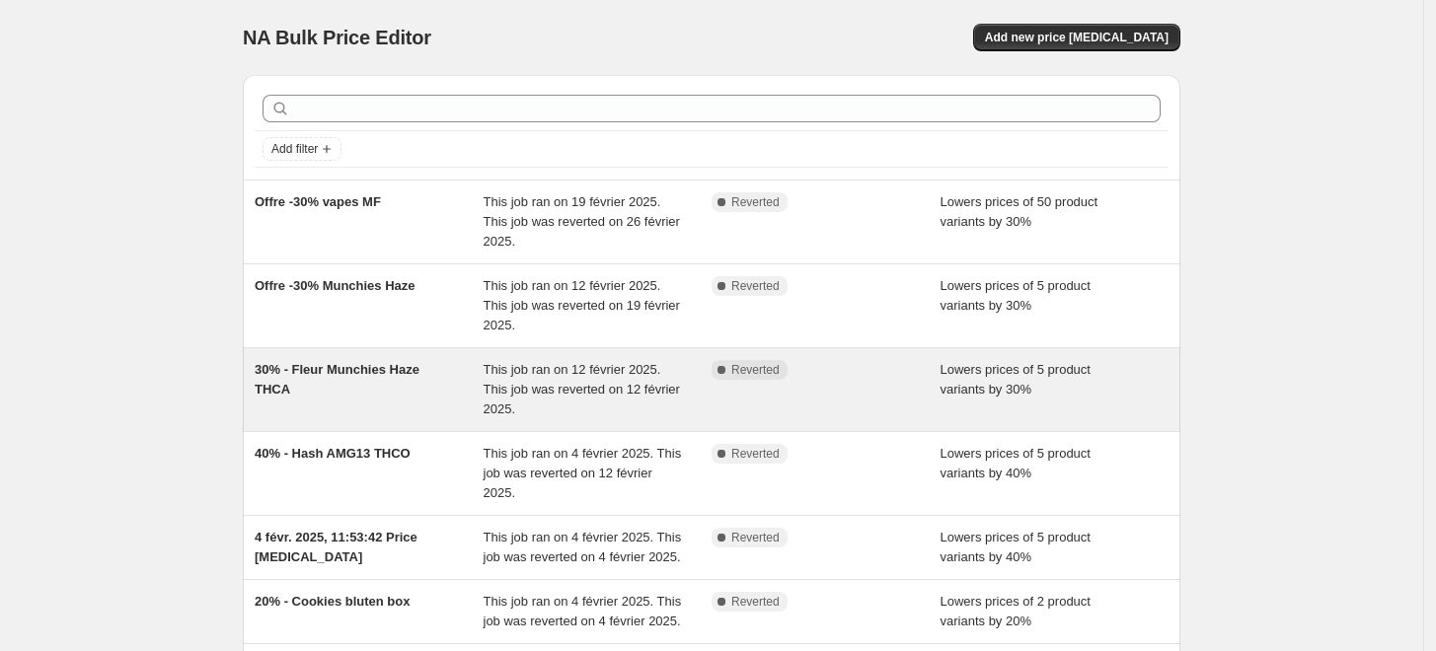
click at [629, 392] on span "This job ran on 12 février 2025. This job was reverted on 12 février 2025." at bounding box center [582, 389] width 196 height 54
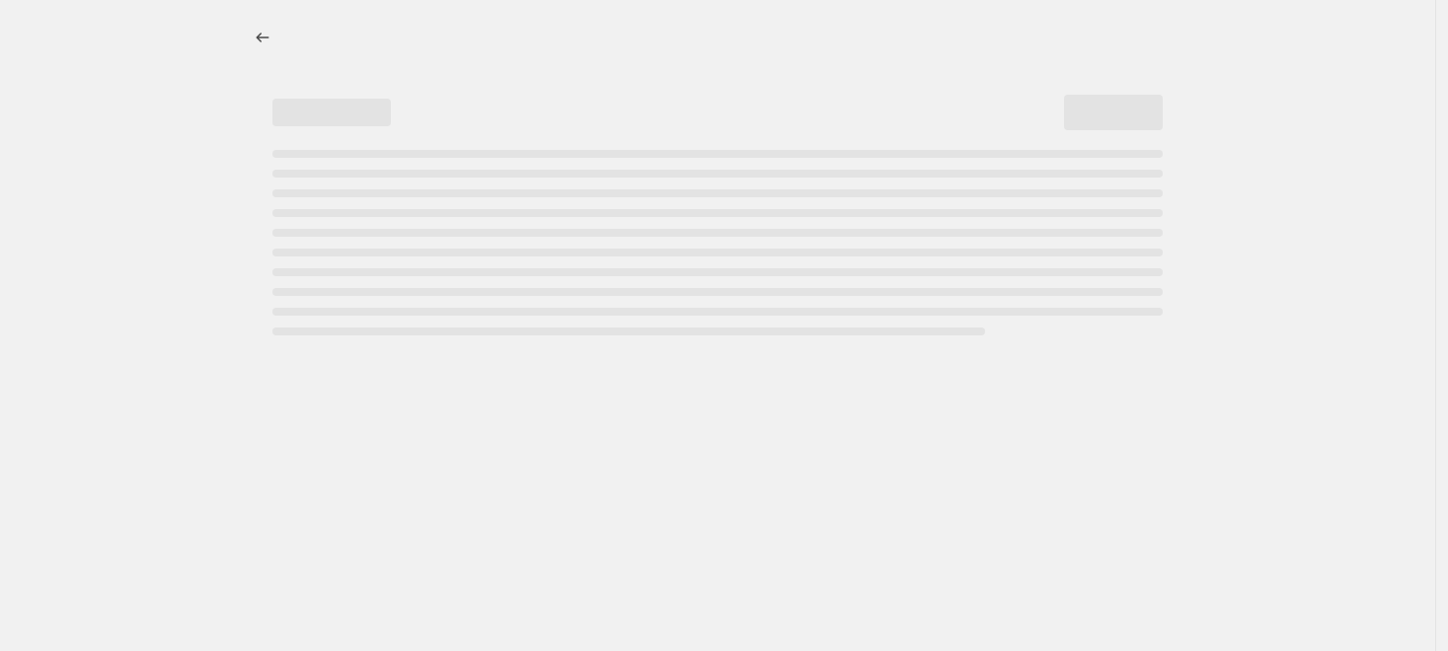
select select "percentage"
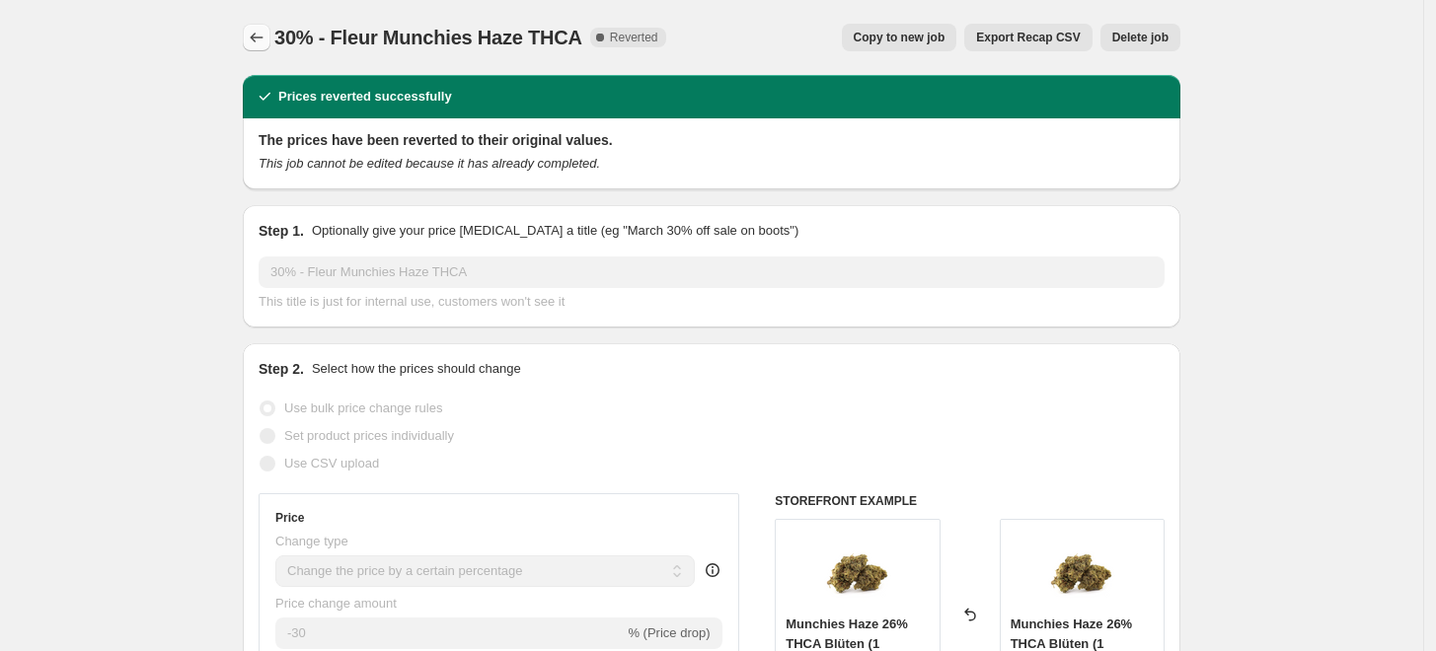
click at [250, 32] on button "Price change jobs" at bounding box center [257, 38] width 28 height 28
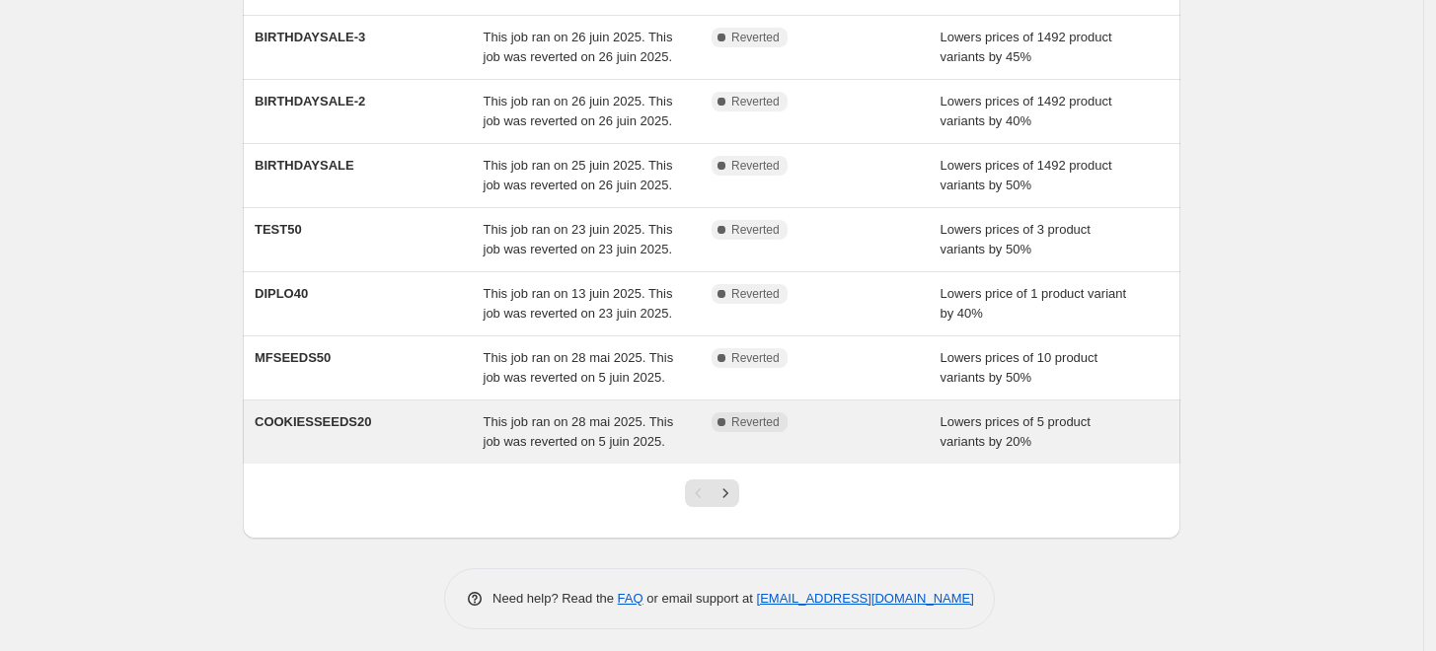
scroll to position [560, 0]
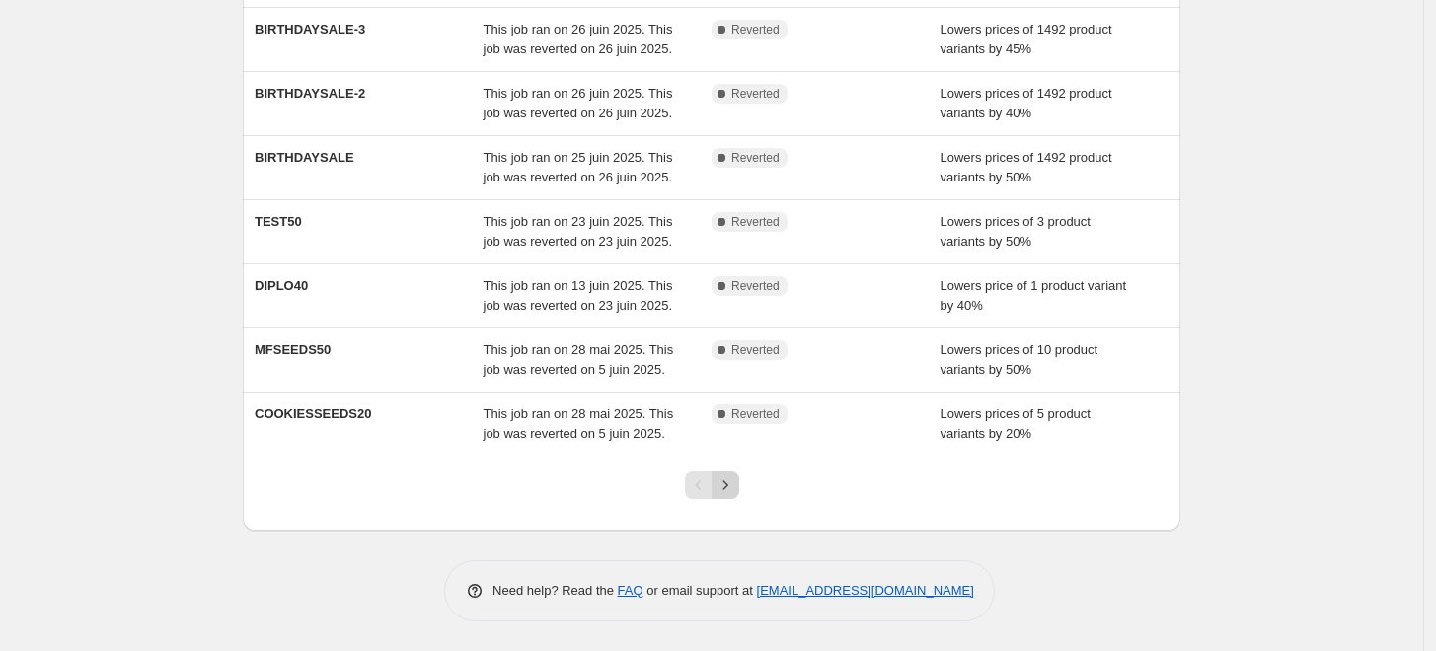
click at [723, 484] on icon "Next" at bounding box center [725, 486] width 20 height 20
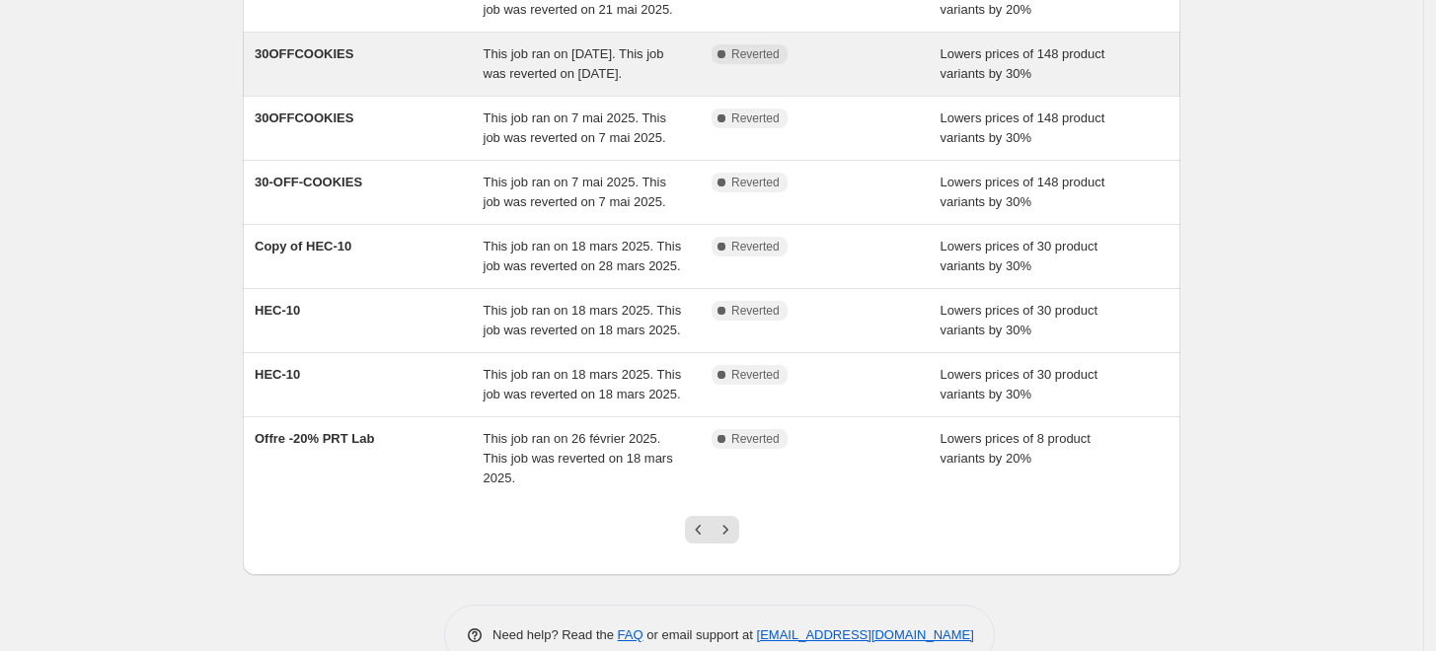
scroll to position [521, 0]
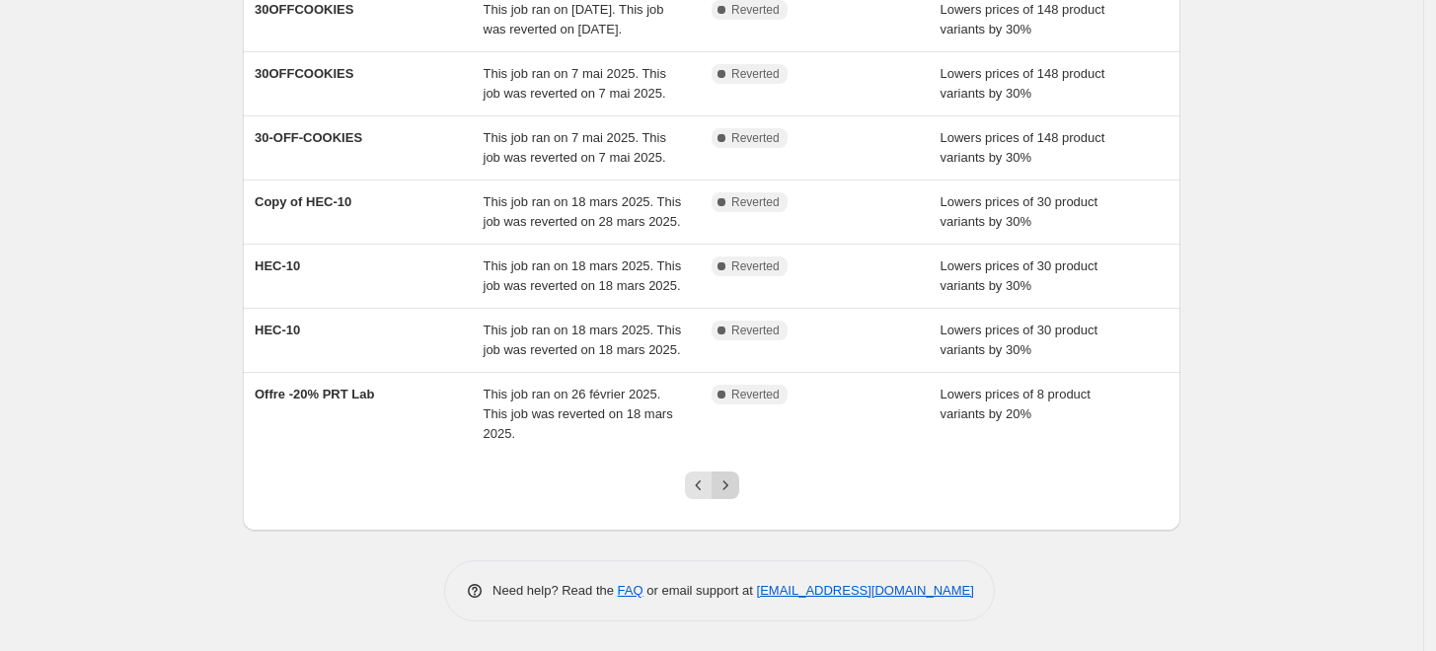
click at [731, 492] on icon "Next" at bounding box center [725, 486] width 20 height 20
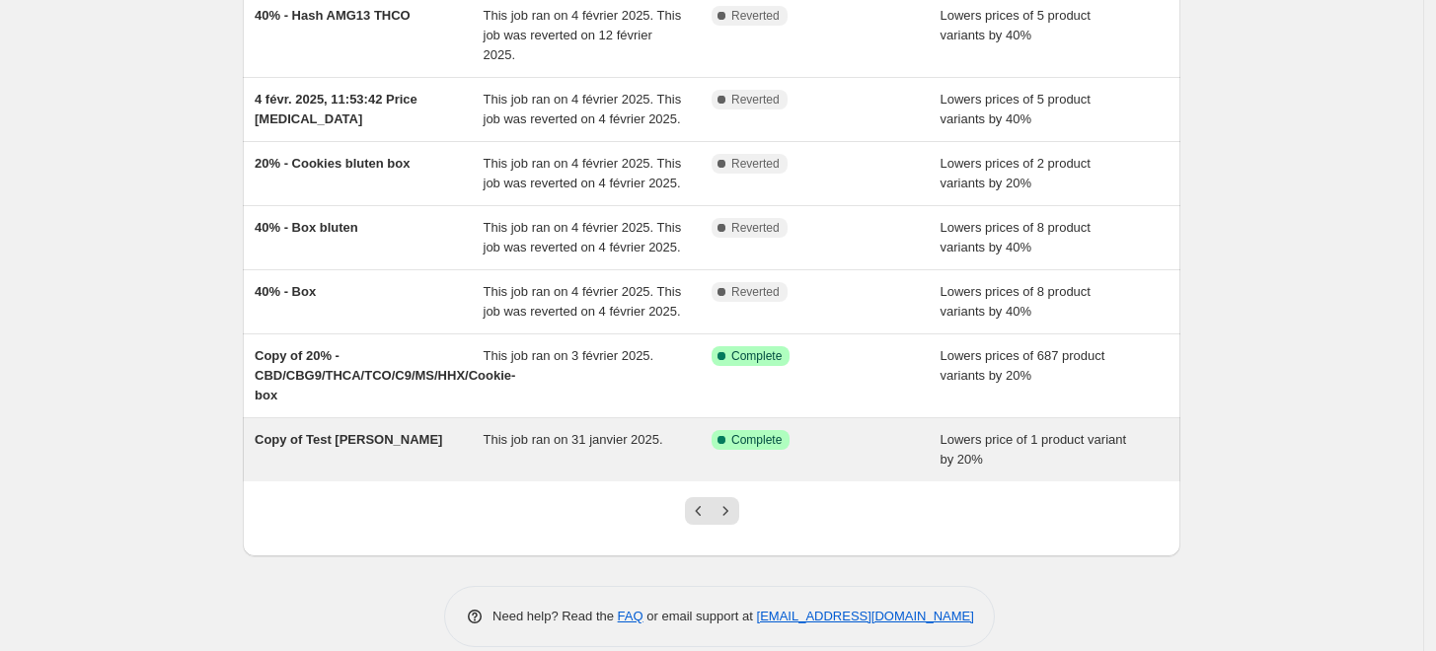
scroll to position [541, 0]
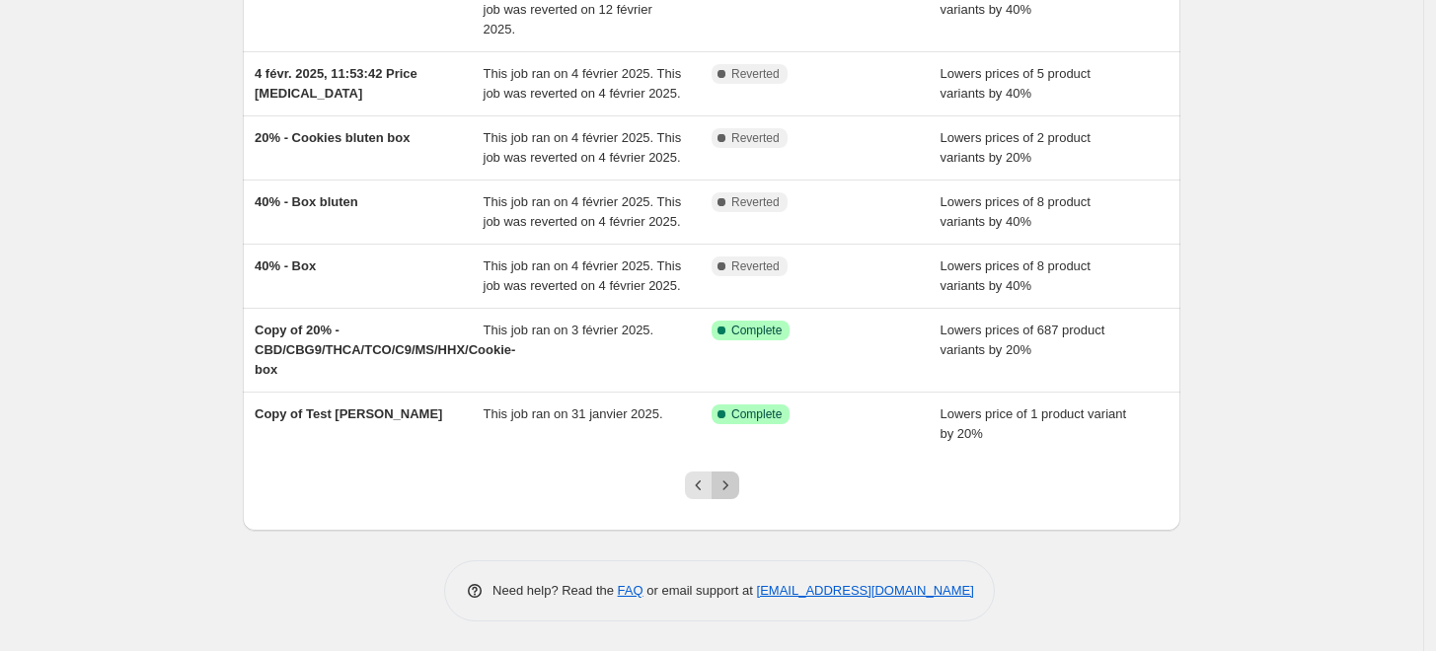
click at [729, 491] on icon "Next" at bounding box center [725, 486] width 20 height 20
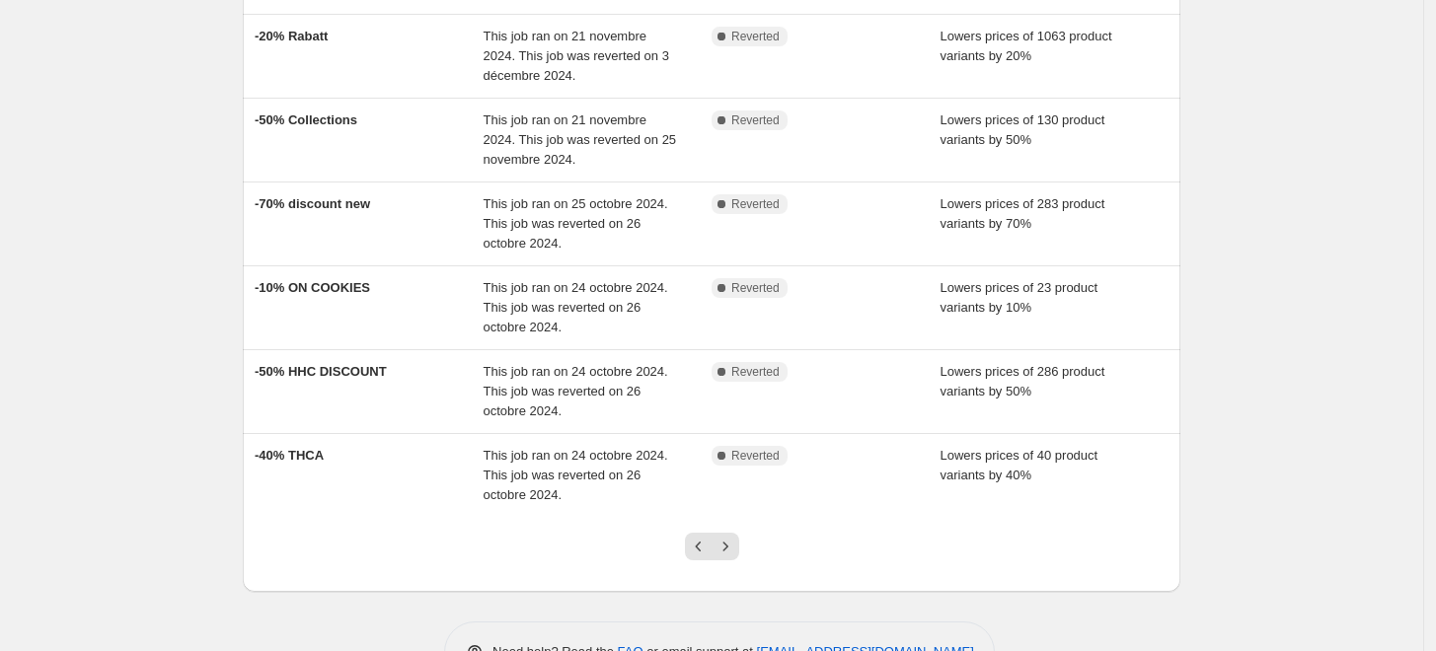
scroll to position [560, 0]
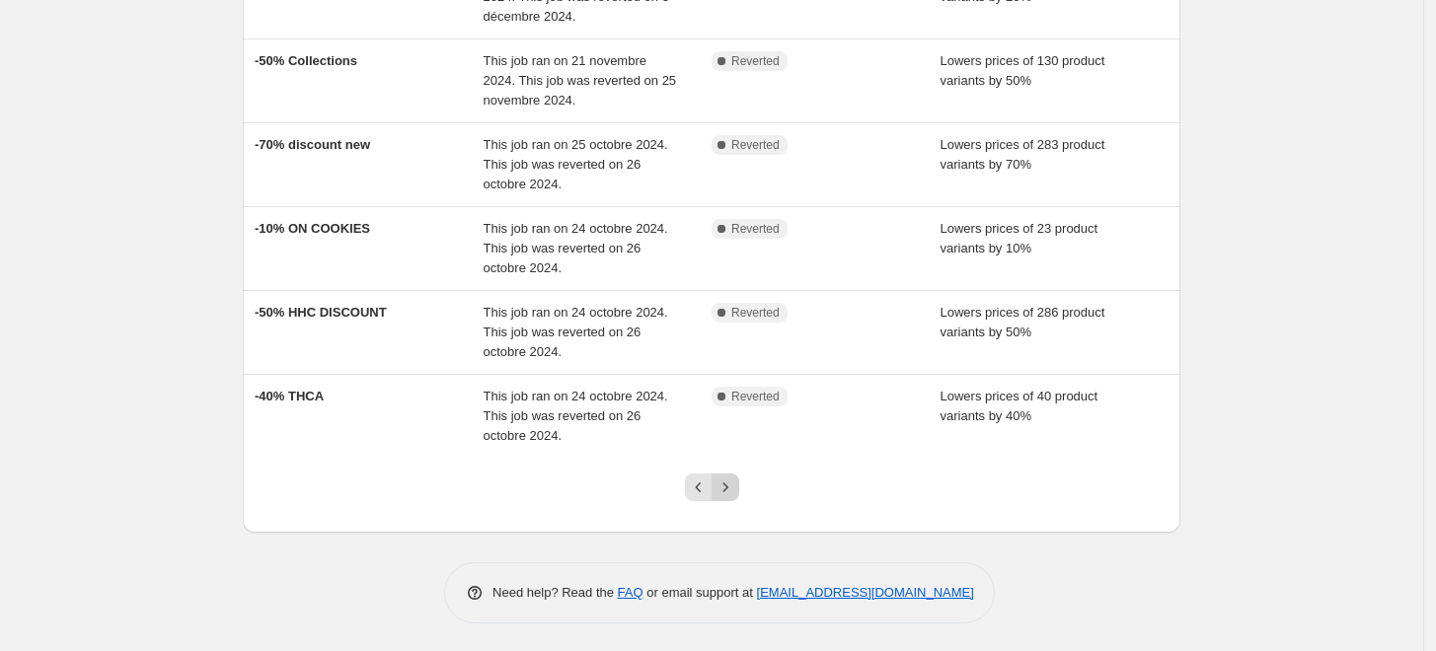
click at [723, 489] on icon "Next" at bounding box center [725, 488] width 20 height 20
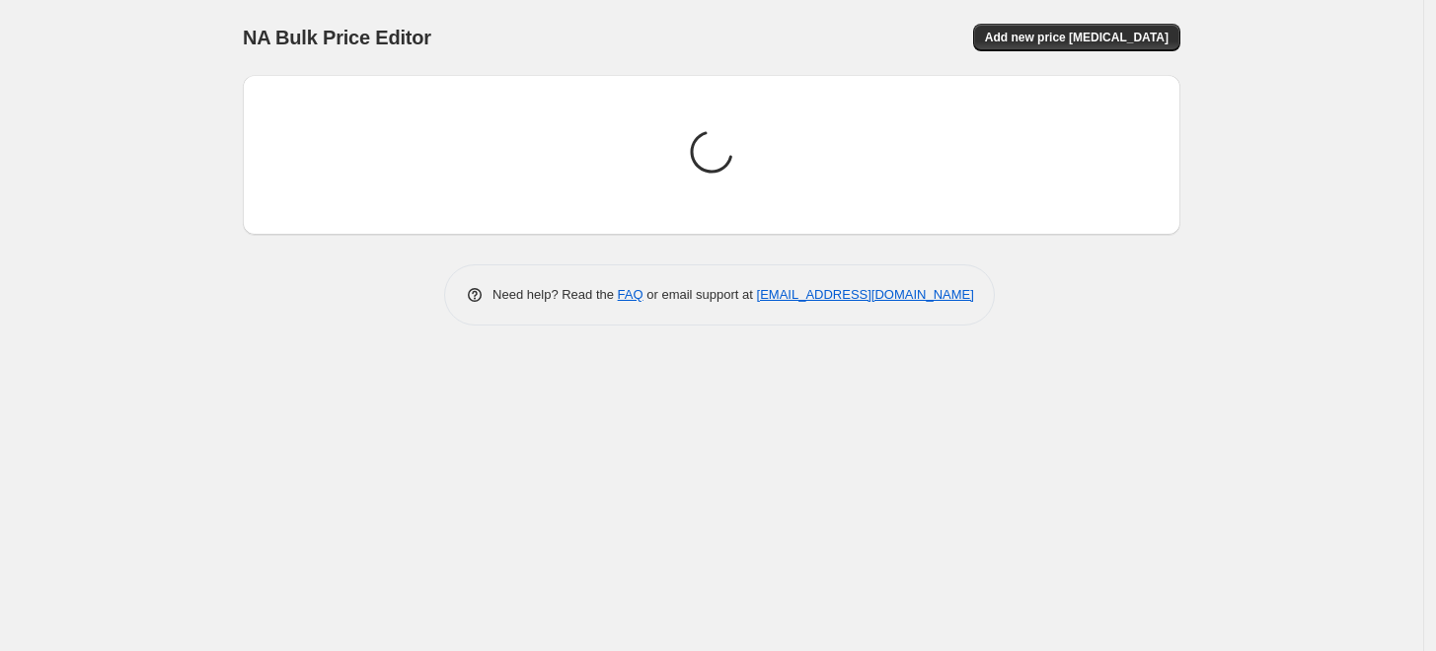
scroll to position [0, 0]
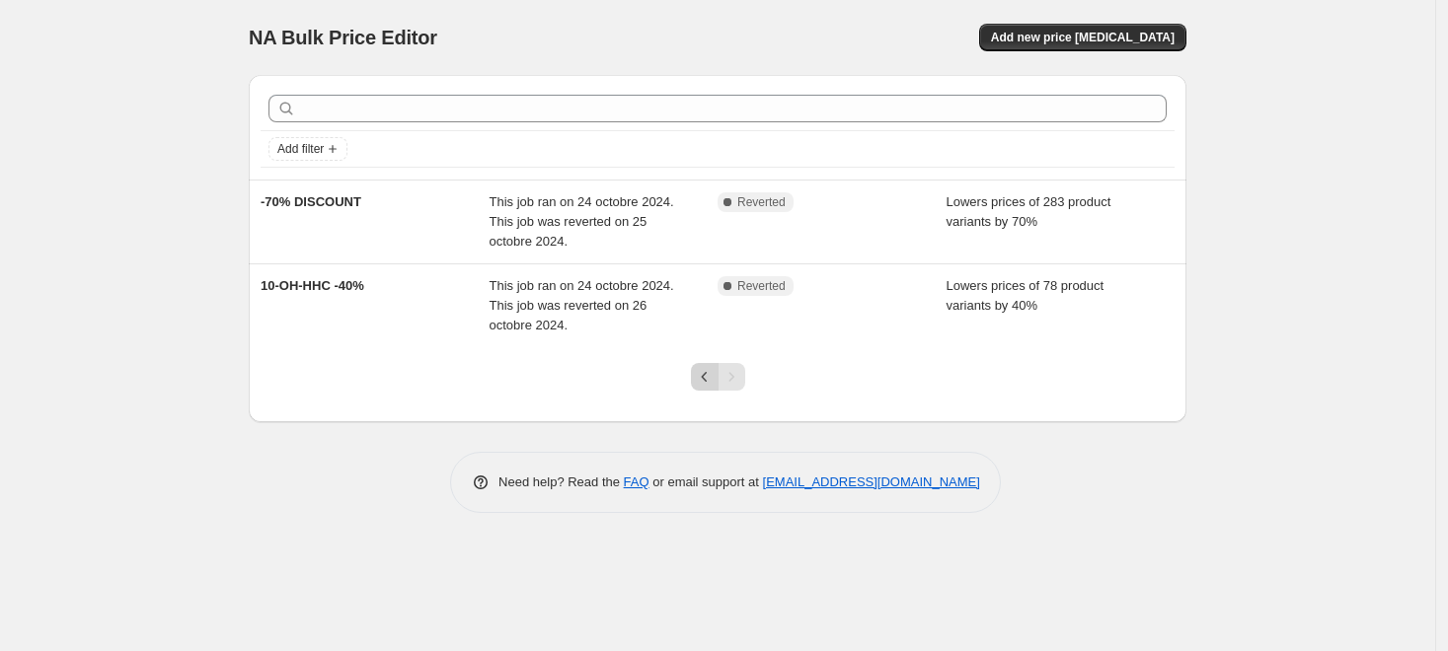
click at [704, 377] on icon "Previous" at bounding box center [705, 377] width 20 height 20
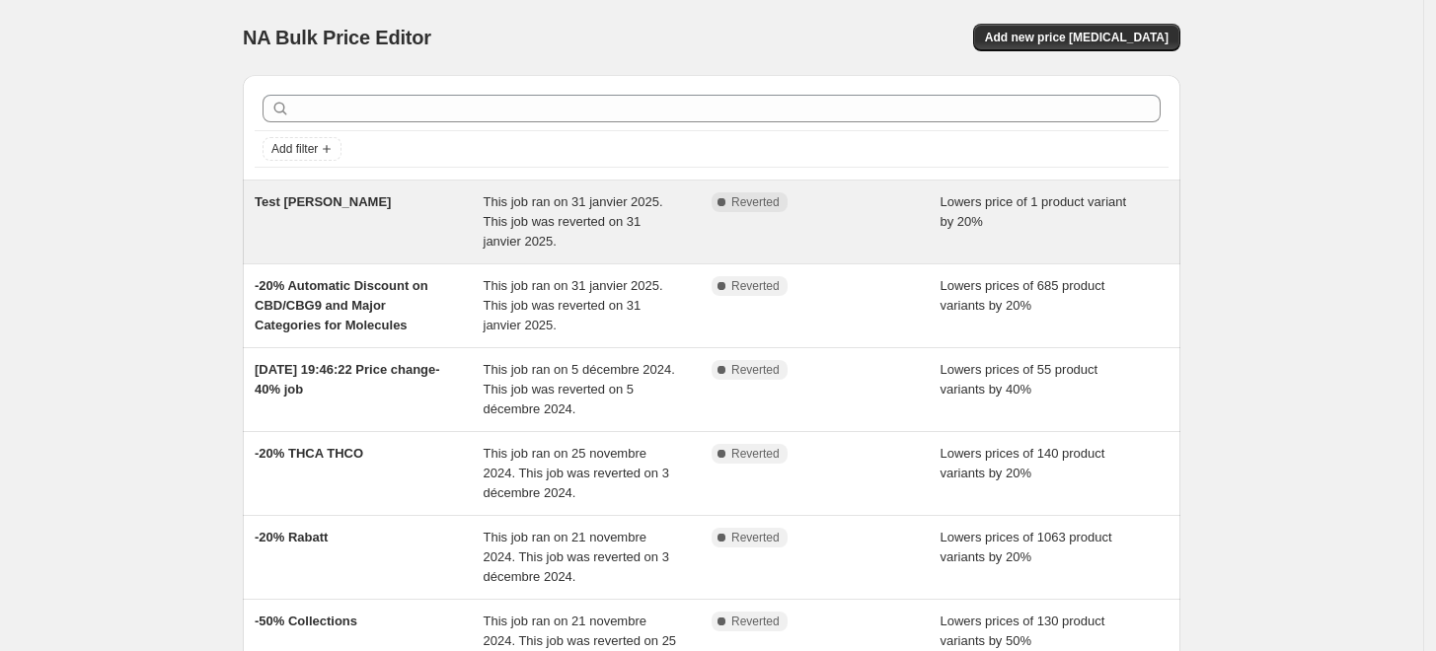
click at [429, 216] on div "Test Kiki Franco" at bounding box center [369, 221] width 229 height 59
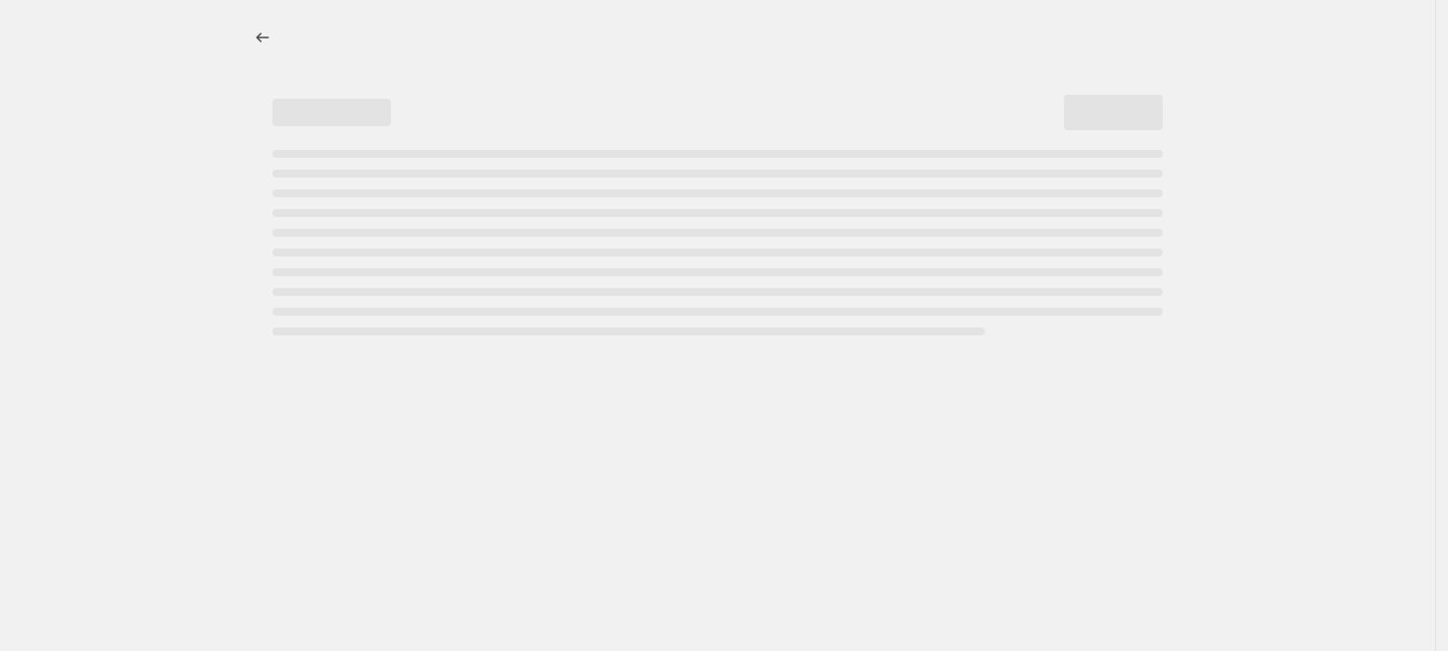
select select "percentage"
select select "tag"
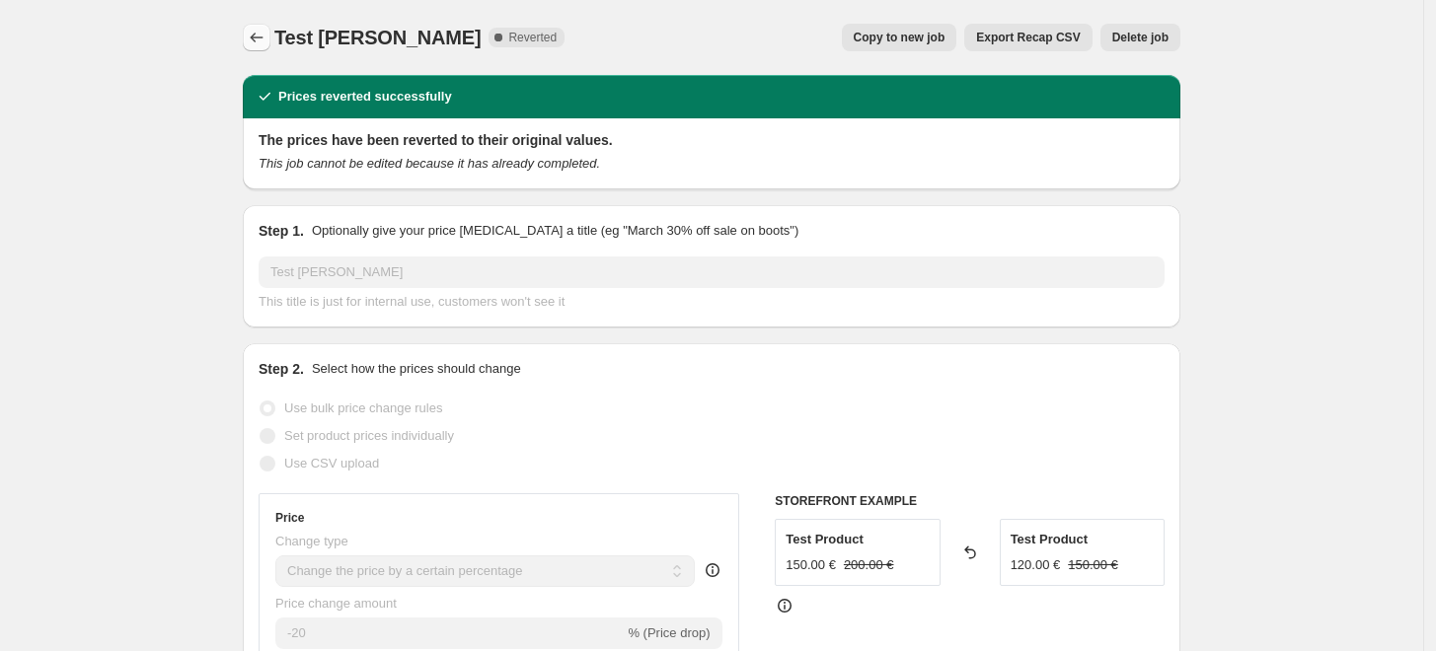
click at [256, 40] on icon "Price change jobs" at bounding box center [257, 38] width 20 height 20
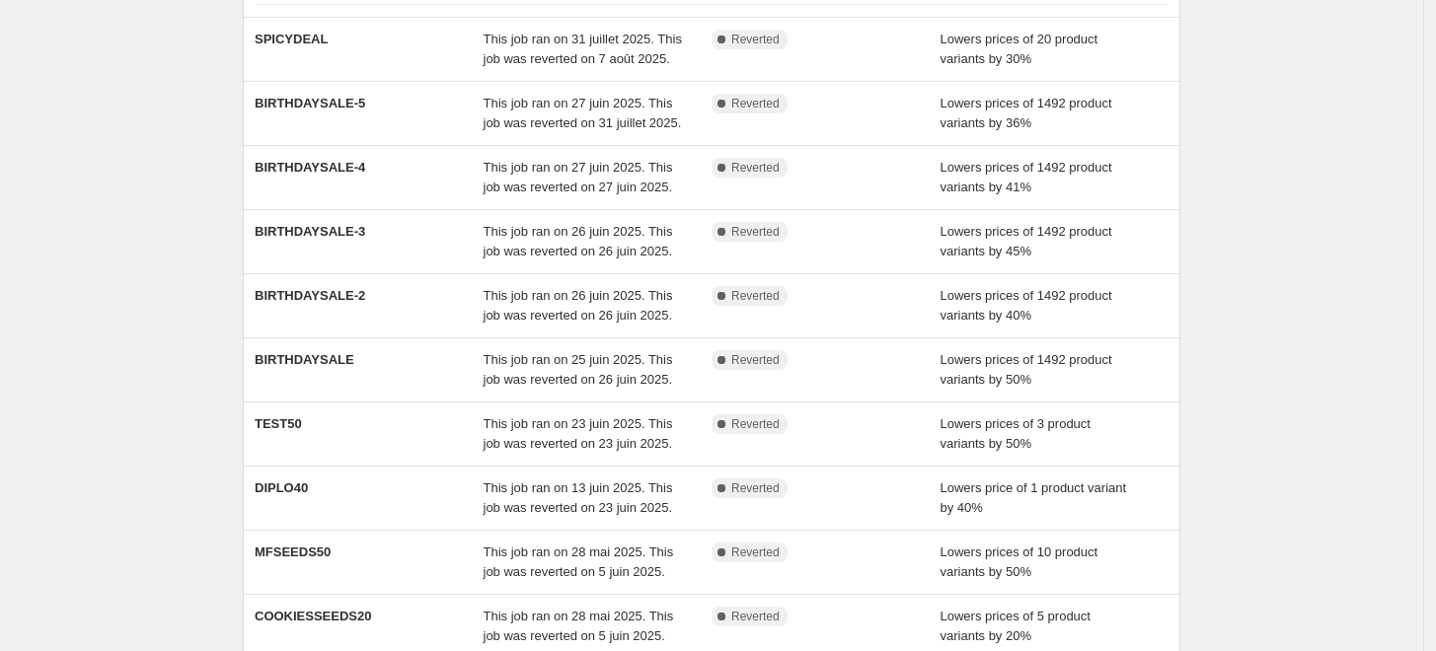
scroll to position [560, 0]
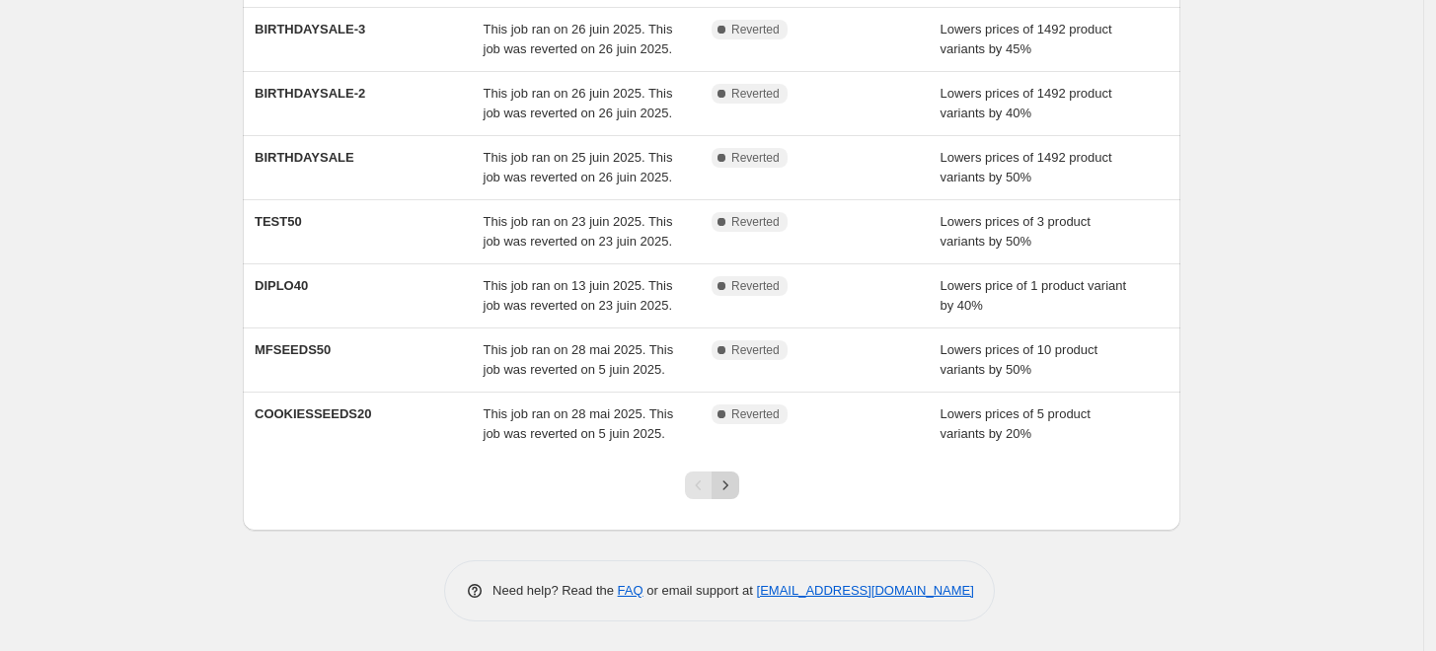
click at [735, 492] on icon "Next" at bounding box center [725, 486] width 20 height 20
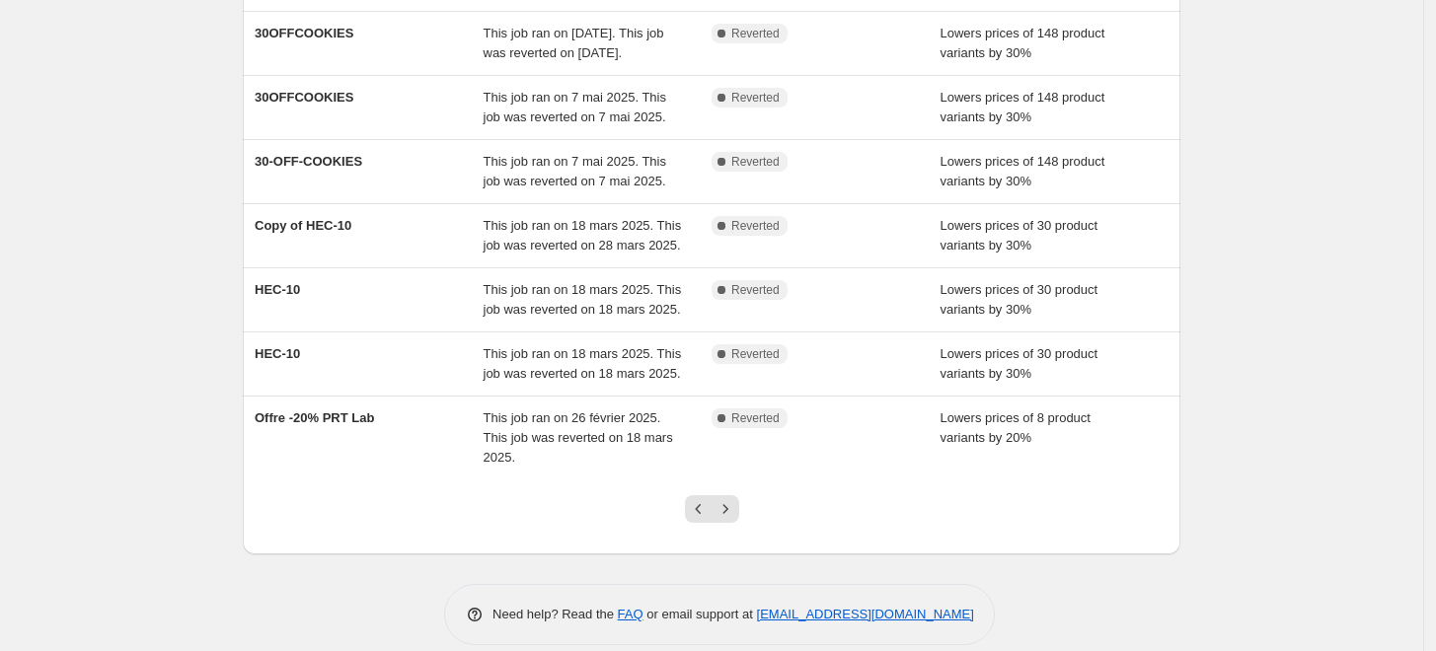
scroll to position [521, 0]
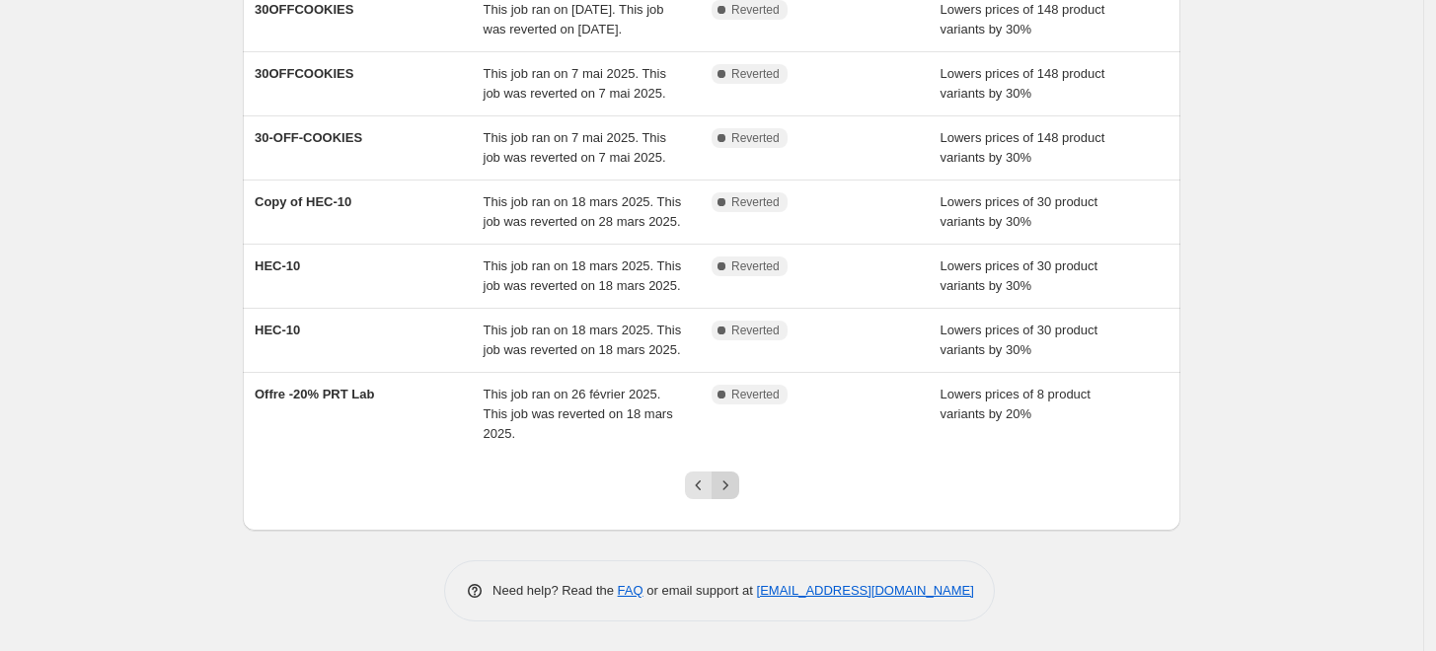
click at [735, 489] on icon "Next" at bounding box center [725, 486] width 20 height 20
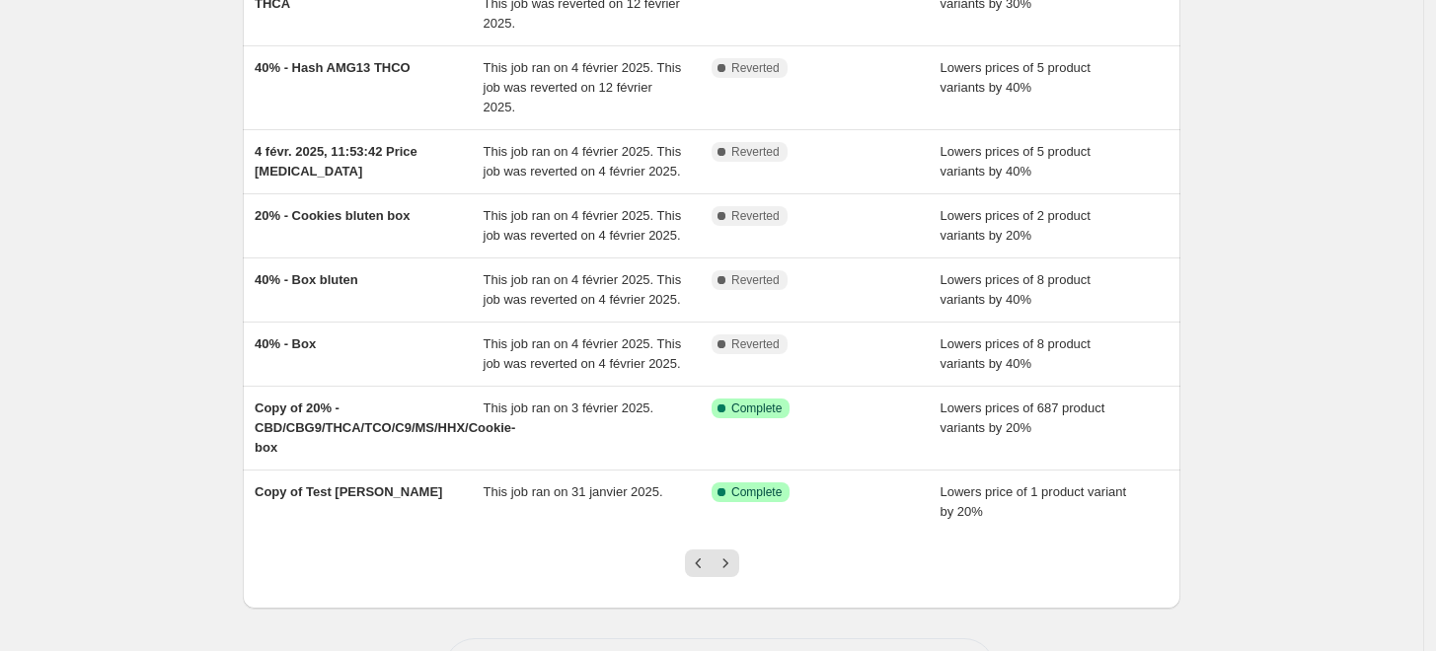
scroll to position [541, 0]
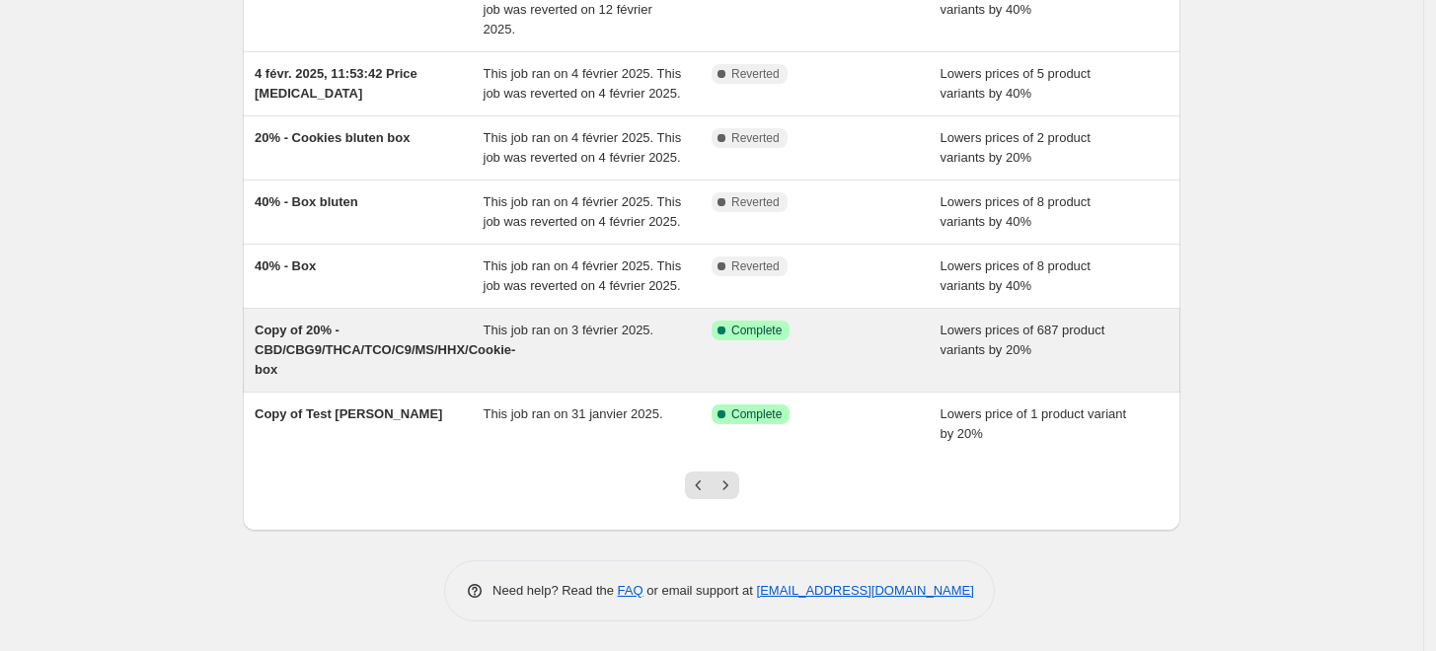
click at [592, 352] on div "This job ran on 3 février 2025." at bounding box center [598, 350] width 229 height 59
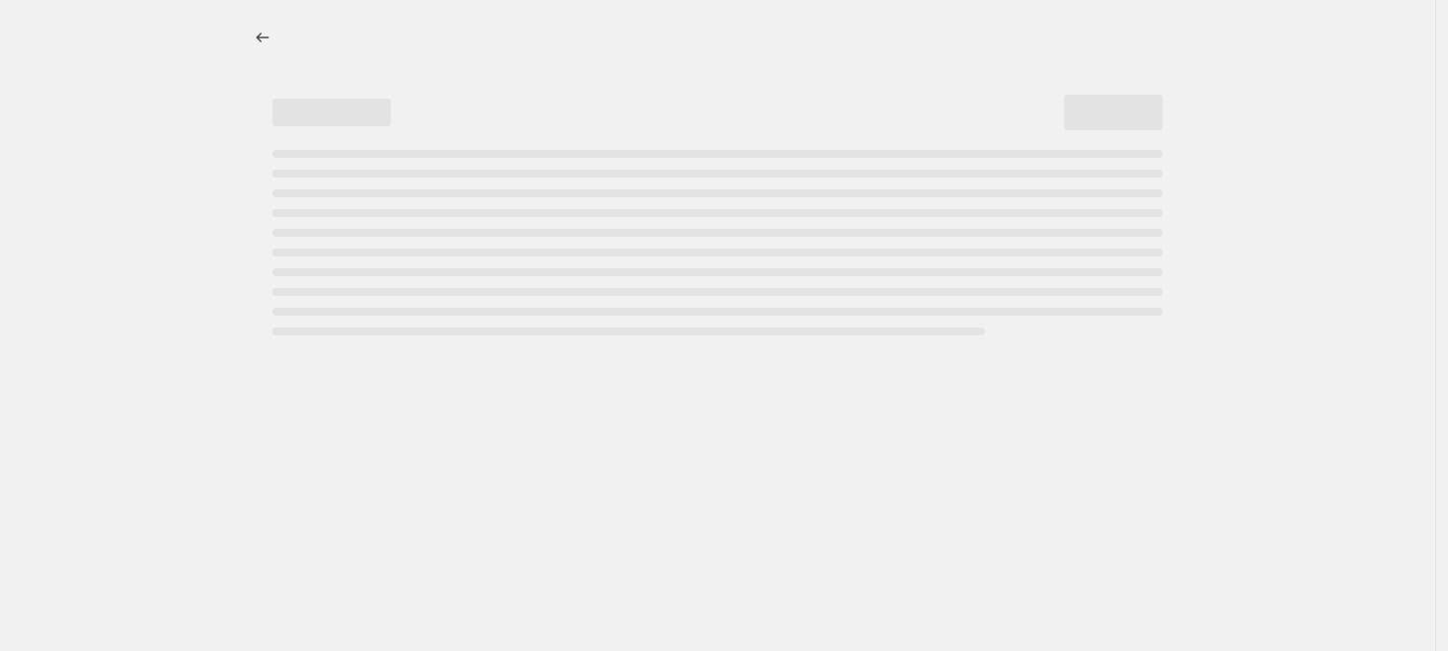
select select "percentage"
select select "no_change"
select select "collection"
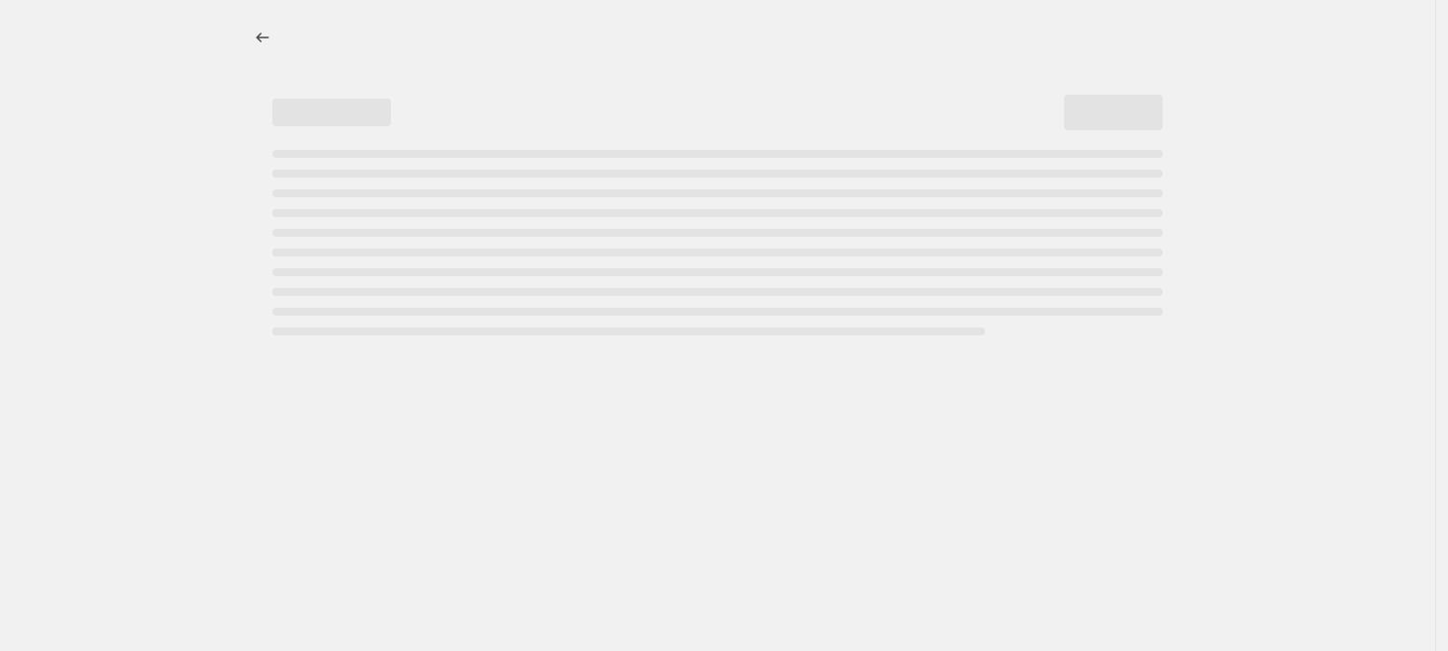
select select "collection"
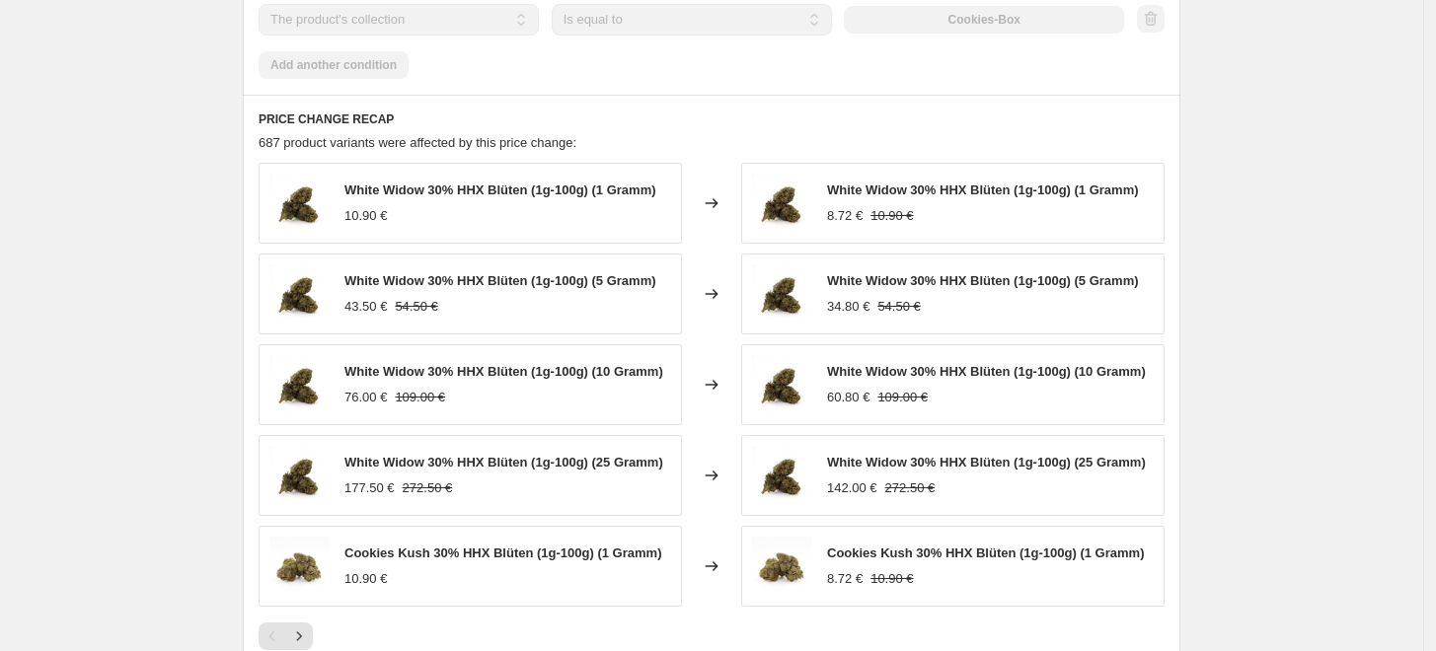
scroll to position [1828, 0]
